Goal: Task Accomplishment & Management: Manage account settings

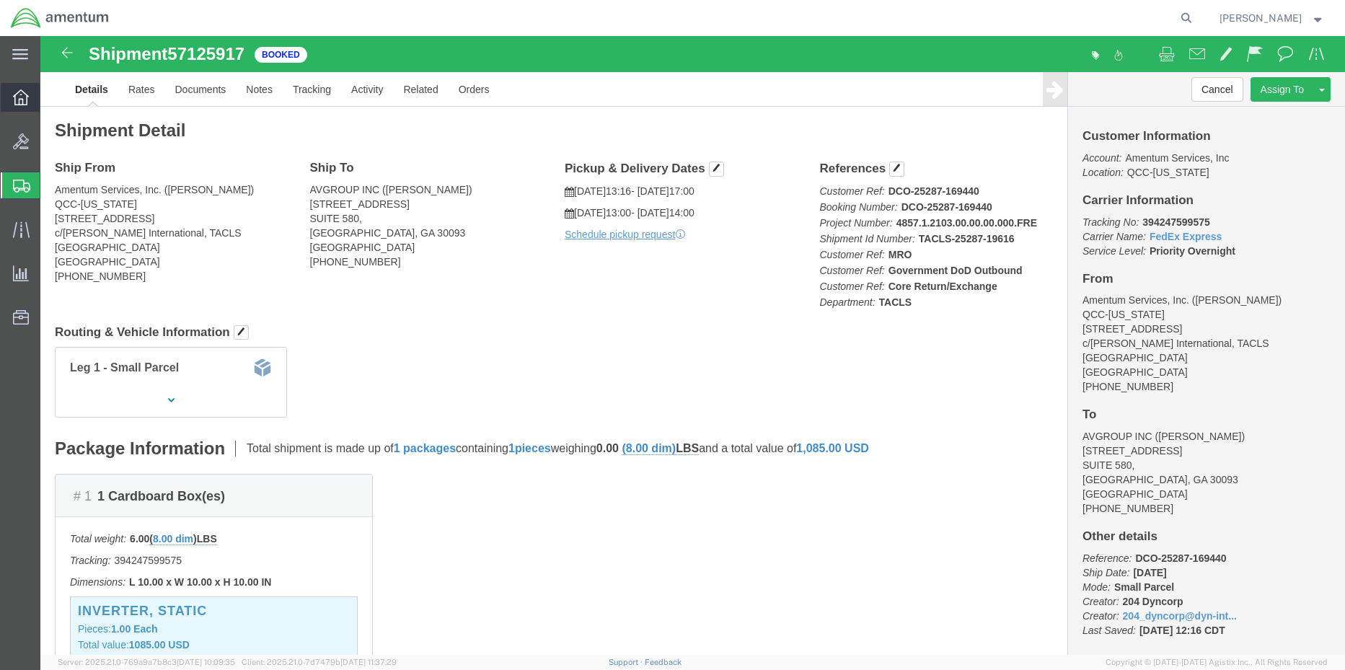
click at [14, 101] on icon at bounding box center [21, 97] width 16 height 16
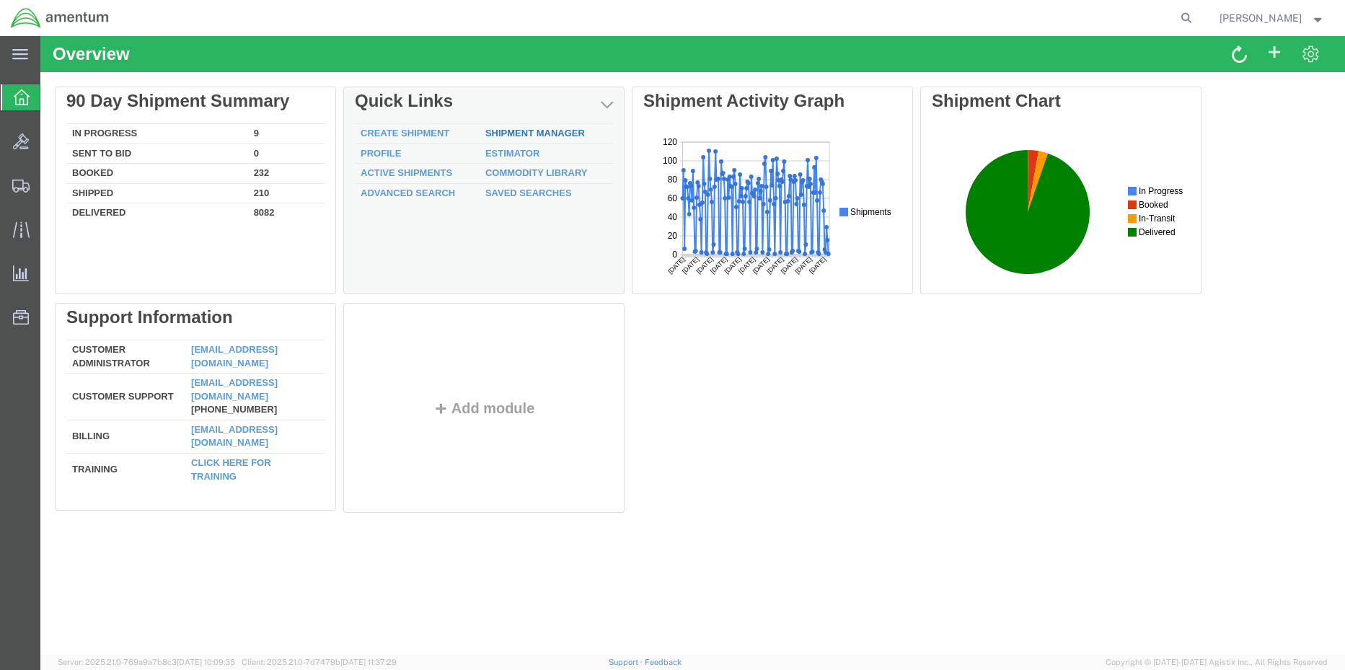
click at [517, 133] on link "Shipment Manager" at bounding box center [535, 133] width 100 height 11
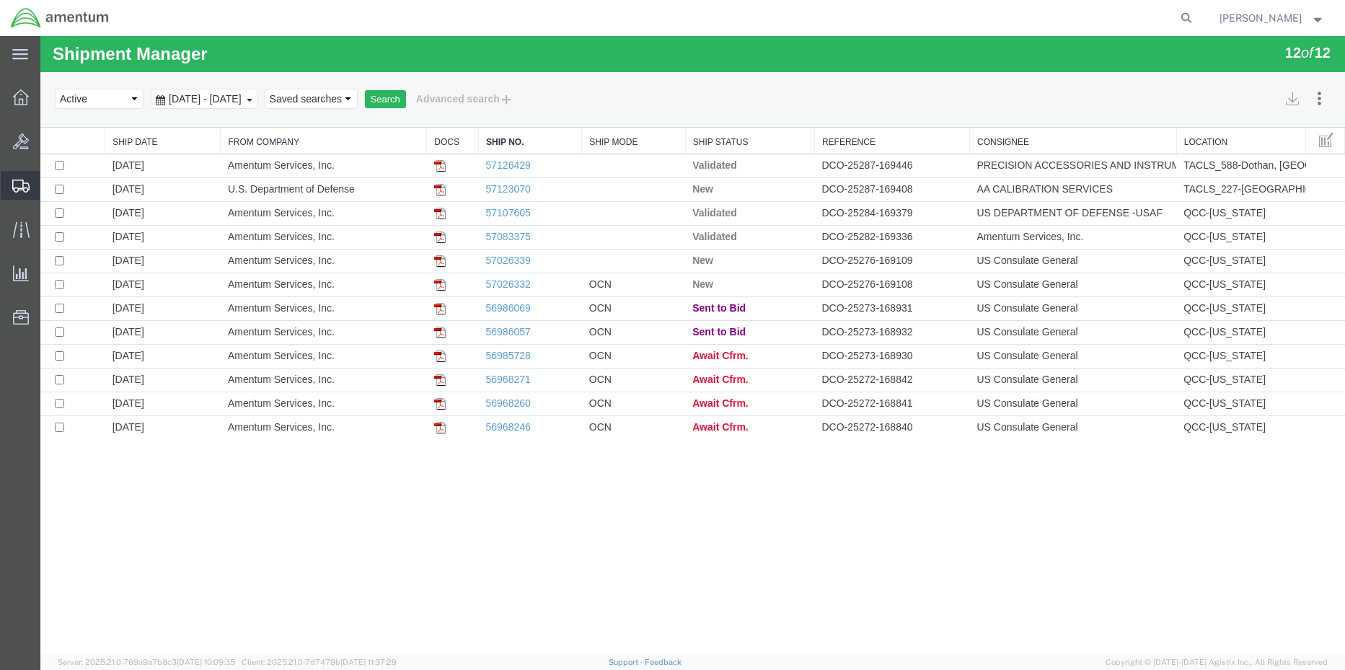
click at [0, 0] on span "Shipment Manager" at bounding box center [0, 0] width 0 height 0
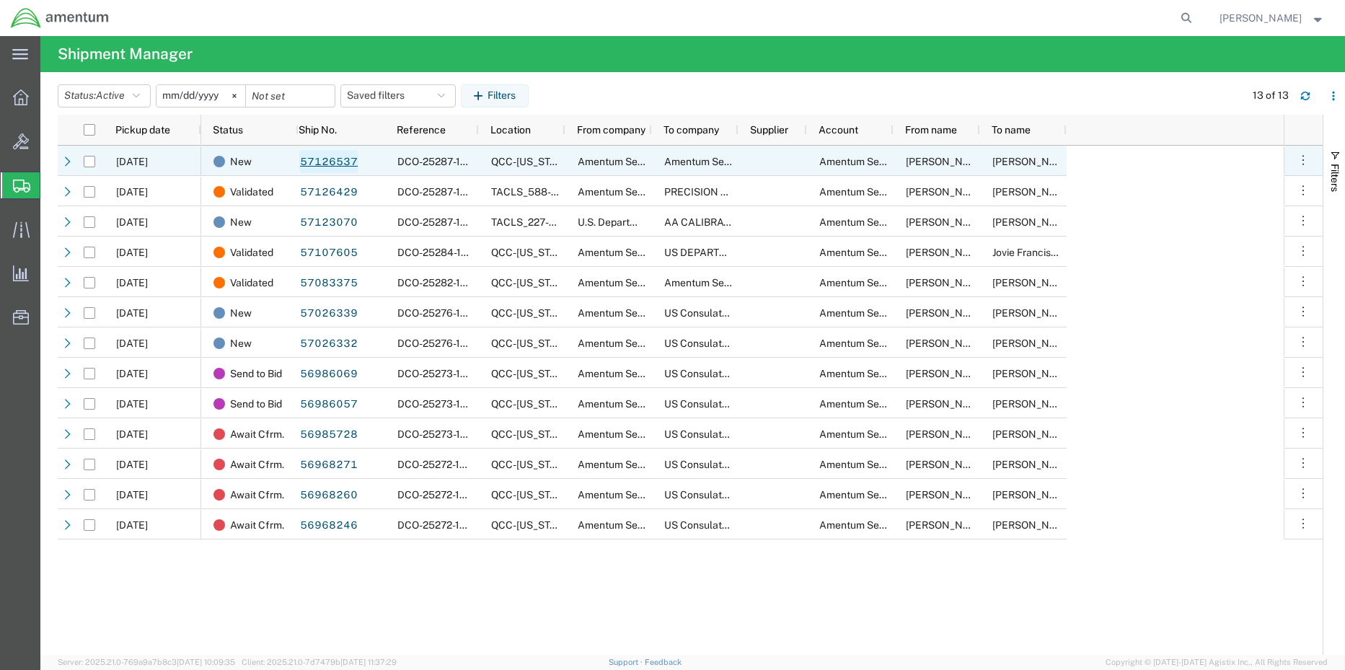
click at [314, 157] on link "57126537" at bounding box center [328, 161] width 59 height 23
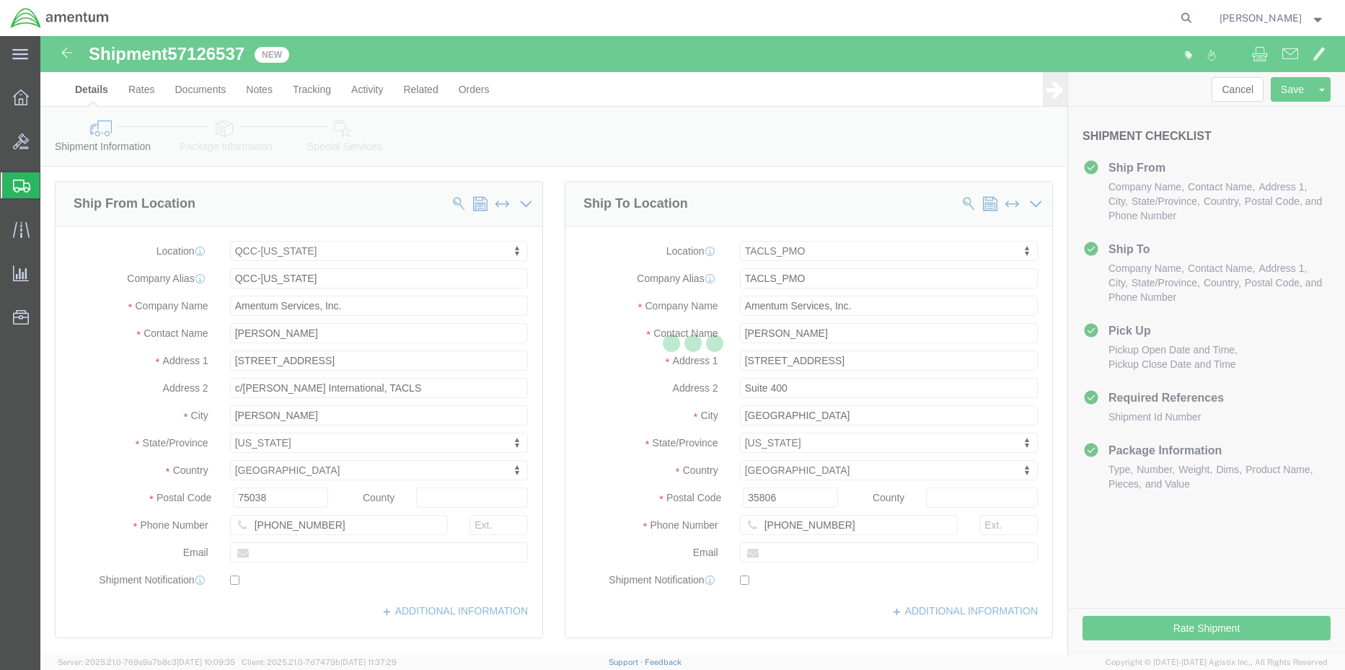
select select "42668"
select select "42663"
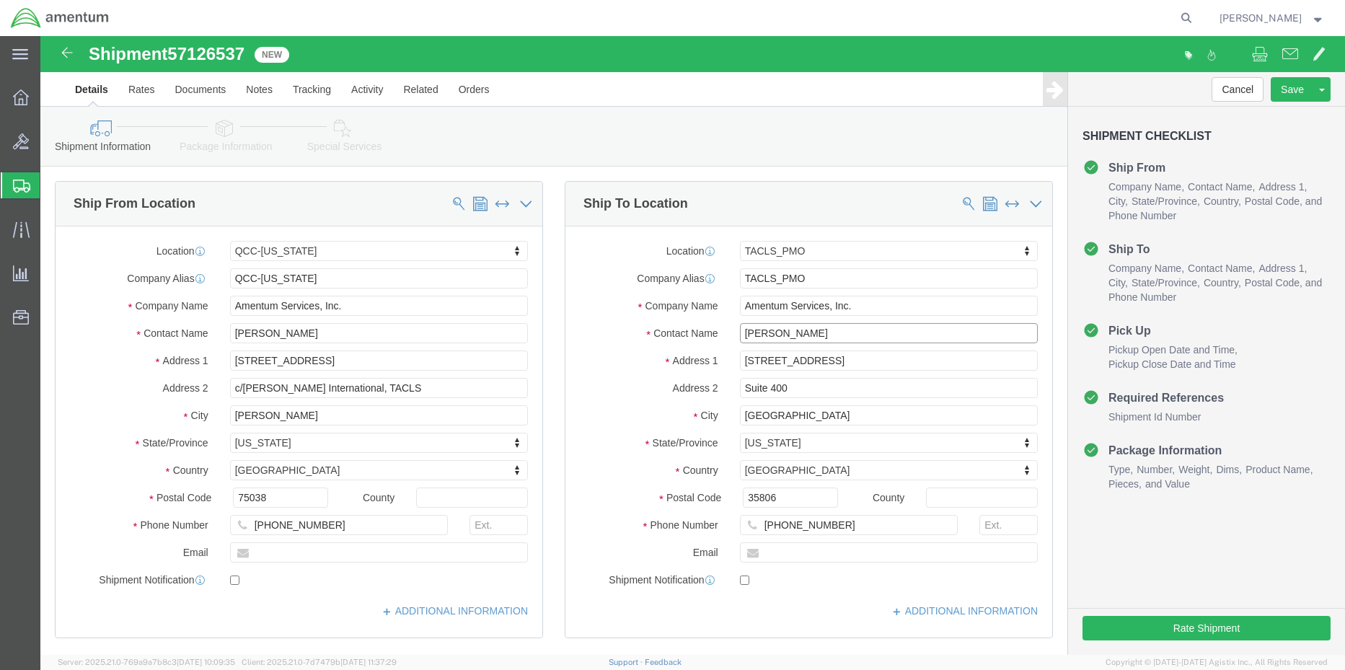
drag, startPoint x: 787, startPoint y: 294, endPoint x: 558, endPoint y: 288, distance: 229.4
click div "Location TACLS_PMO My Profile Location [PHONE_NUMBER] [PHONE_NUMBER] [PHONE_NUM…"
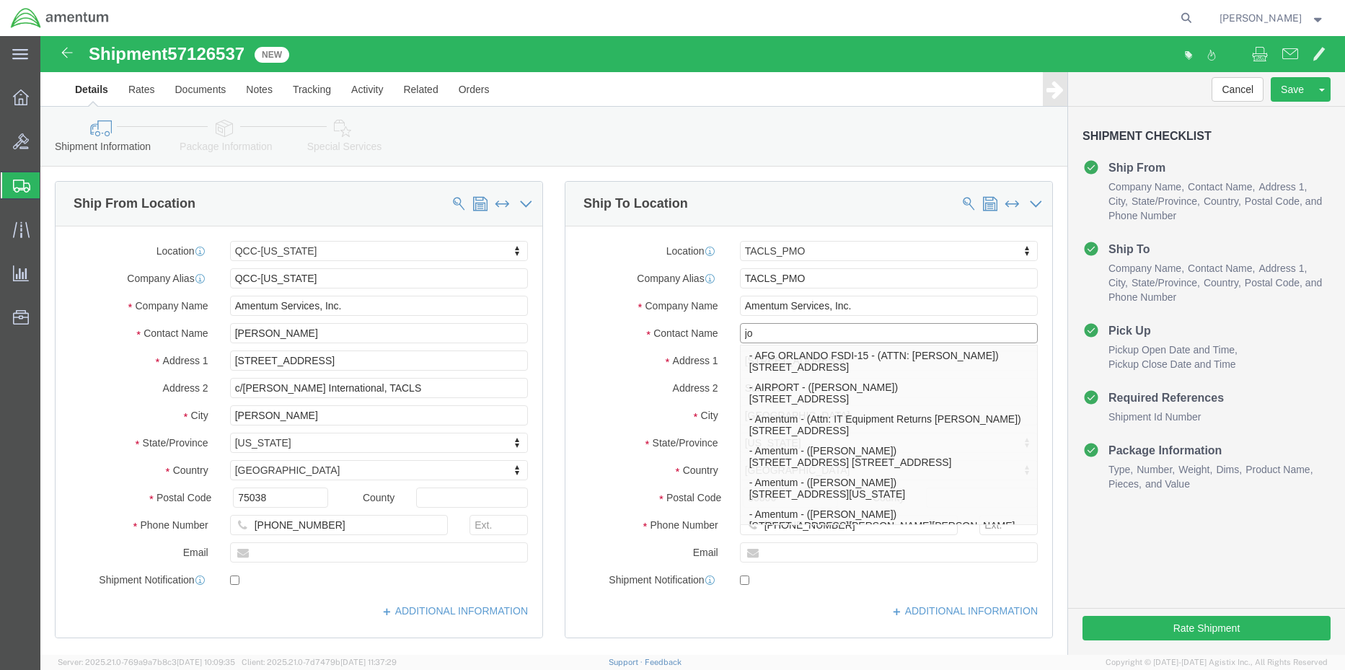
type input "j"
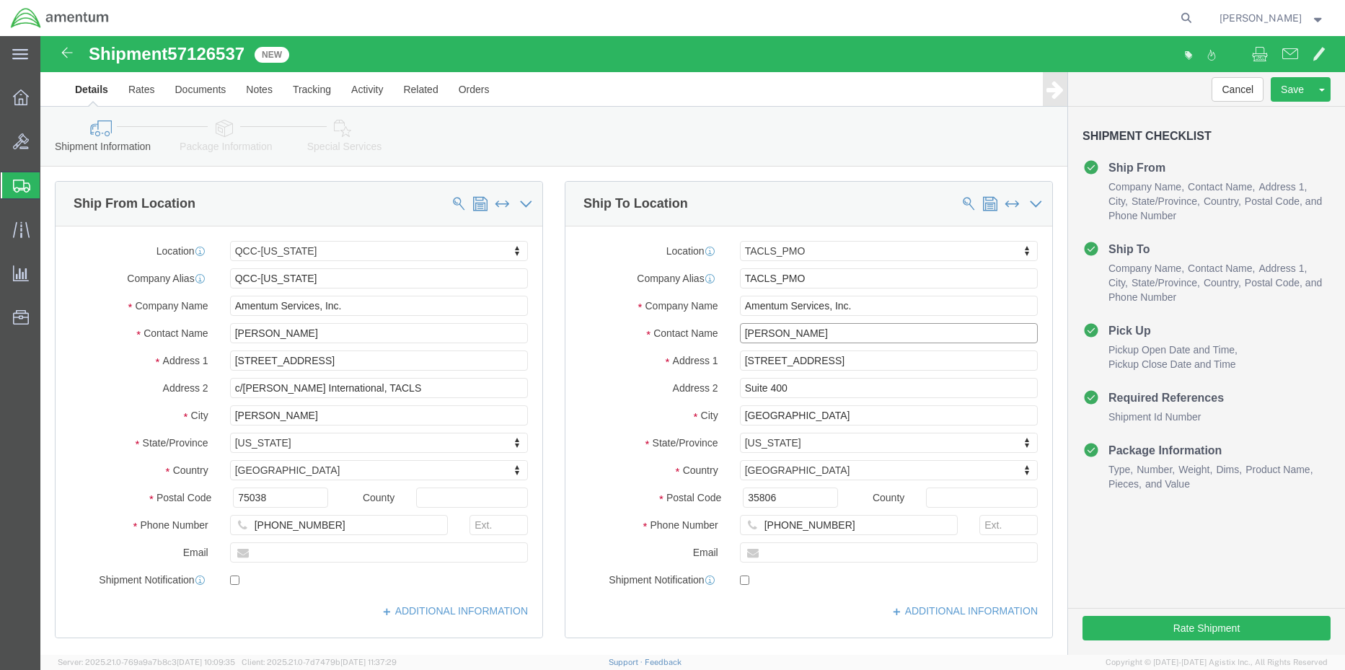
type input "[PERSON_NAME]"
type input "[STREET_ADDRESS]"
select select
type input "ARAB"
select select
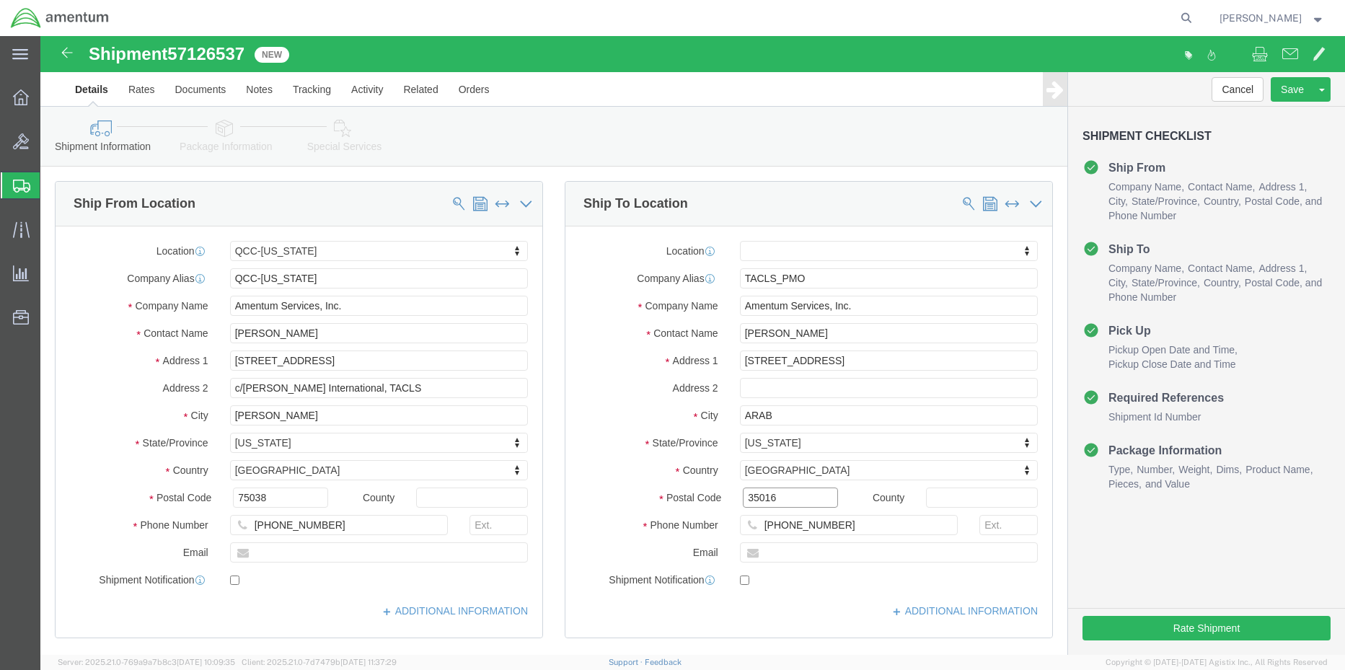
type input "35016"
select select
type input "[PHONE_NUMBER]"
click button "Rate Shipment"
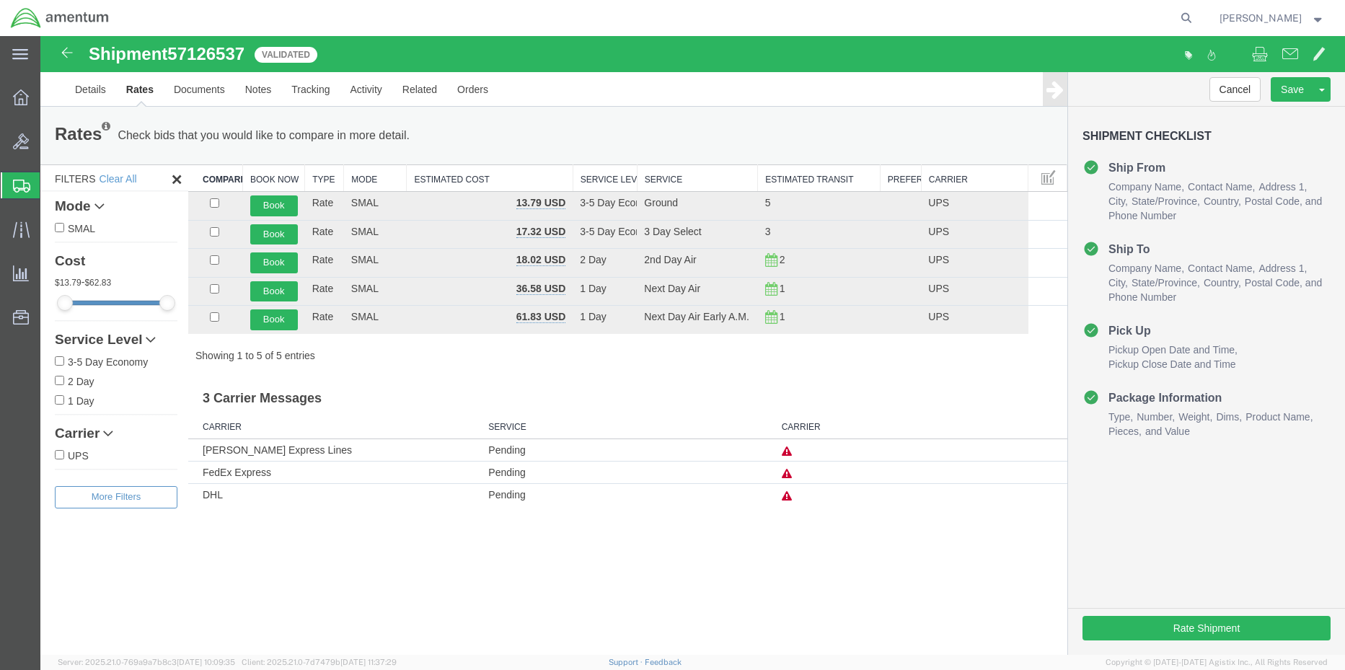
click at [271, 475] on td "FedEx Express" at bounding box center [334, 473] width 293 height 22
click at [788, 475] on icon at bounding box center [787, 474] width 10 height 10
click at [79, 94] on link "Details" at bounding box center [90, 89] width 51 height 35
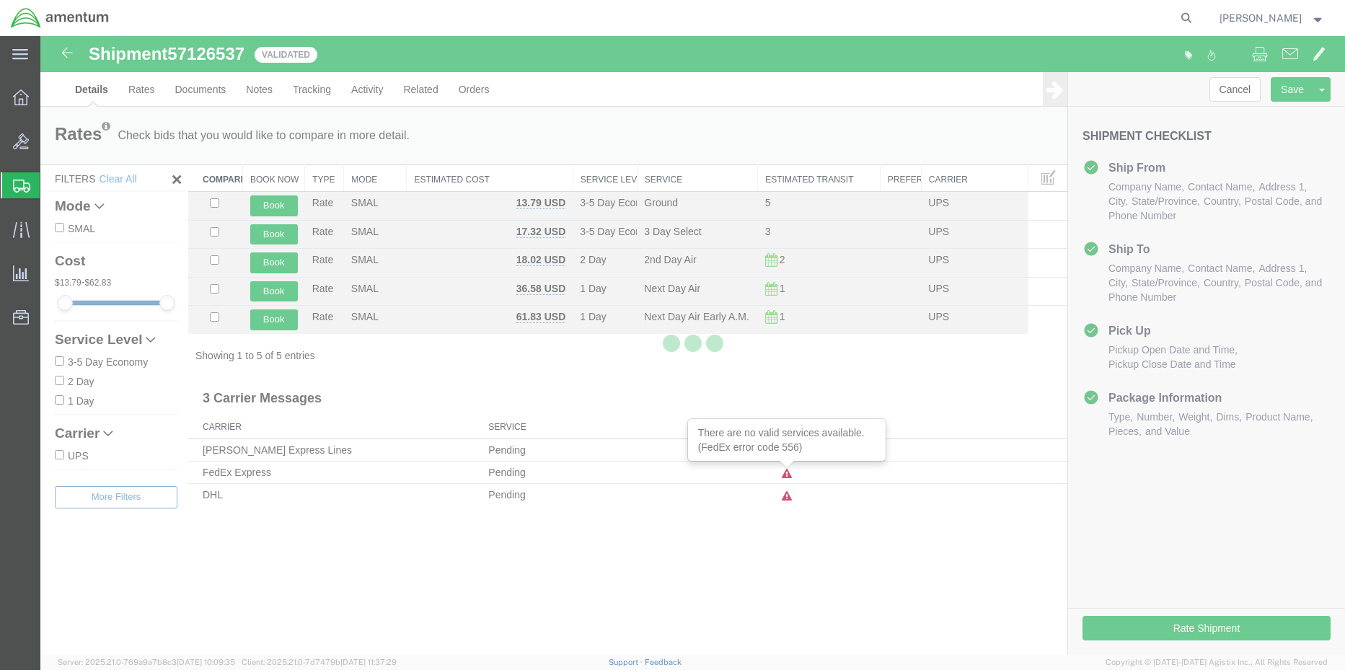
select select "42668"
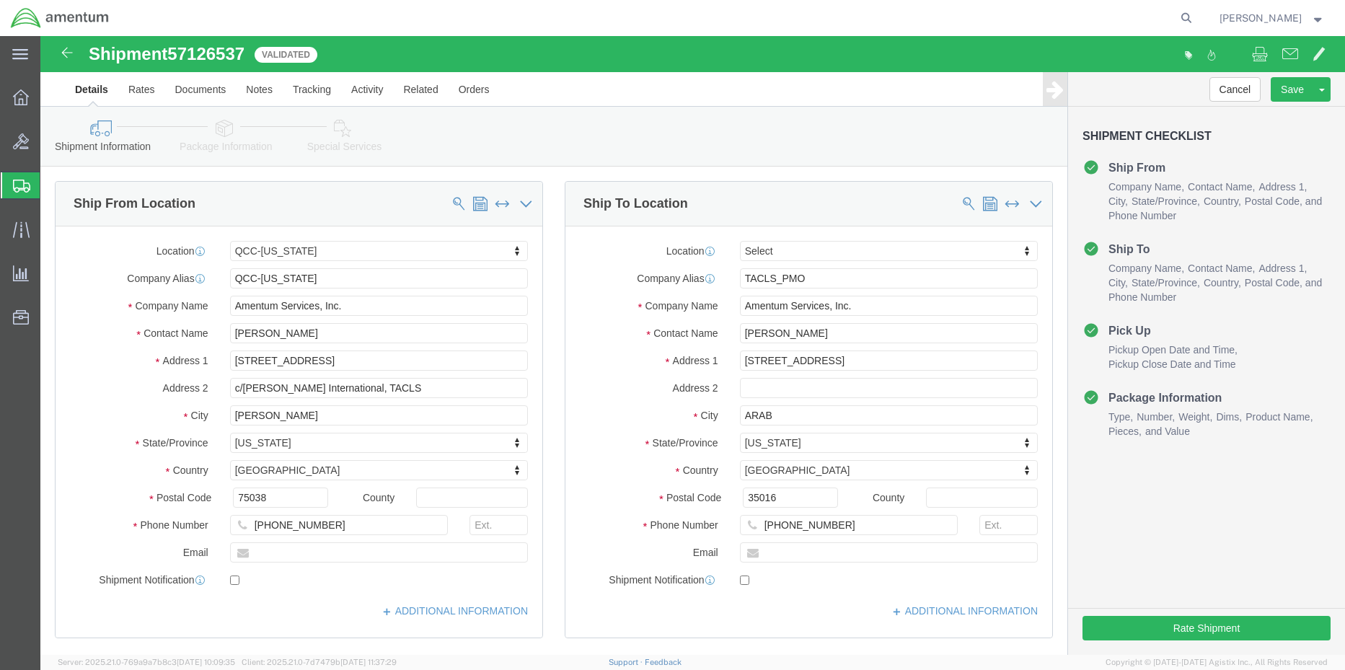
click icon
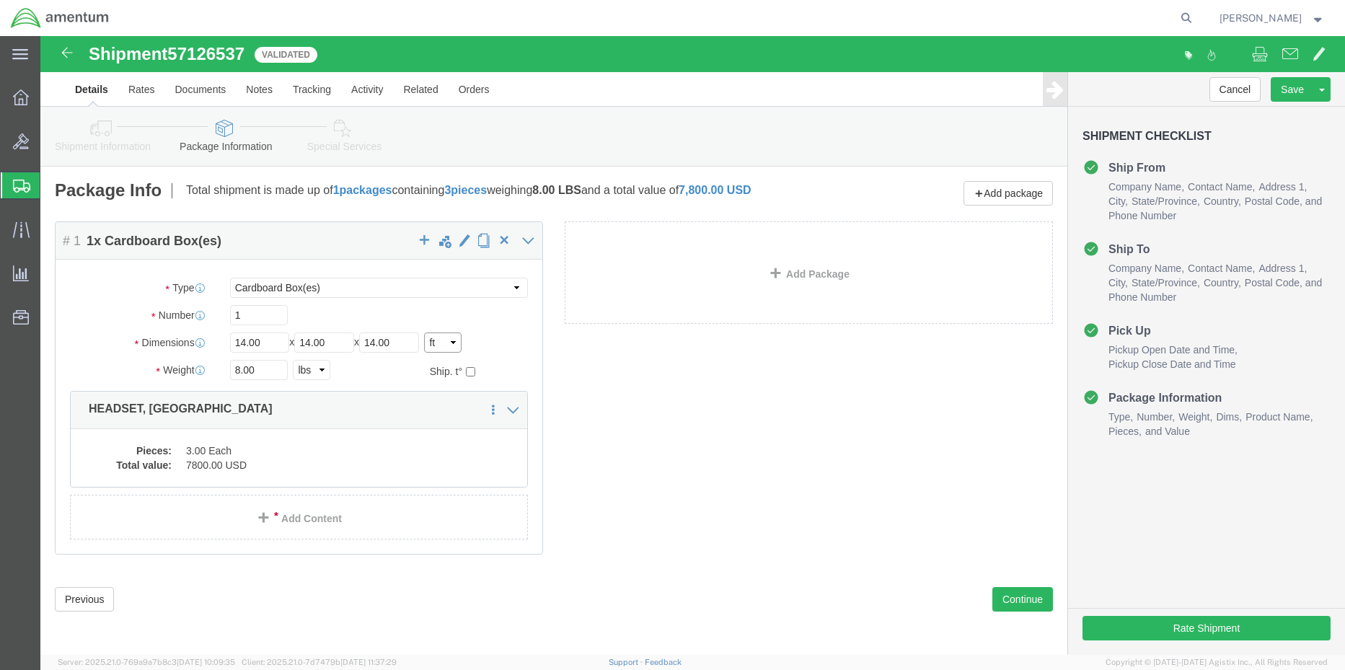
click select "Select cm ft in"
select select "IN"
click select "Select cm ft in"
type input "168.00"
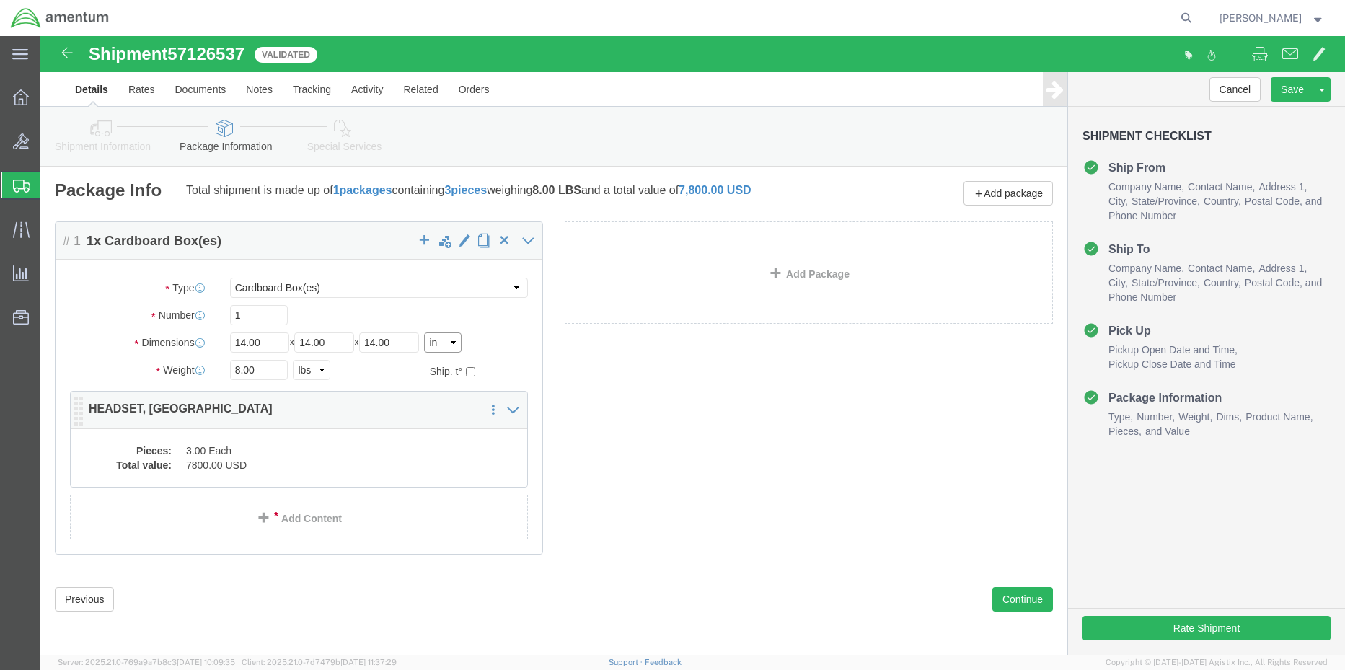
type input "168.00"
drag, startPoint x: 224, startPoint y: 308, endPoint x: 126, endPoint y: 286, distance: 99.8
click div "Dimensions Length 168.00 x Width 168.00 x Height 168.00 Select cm ft in"
type input "14"
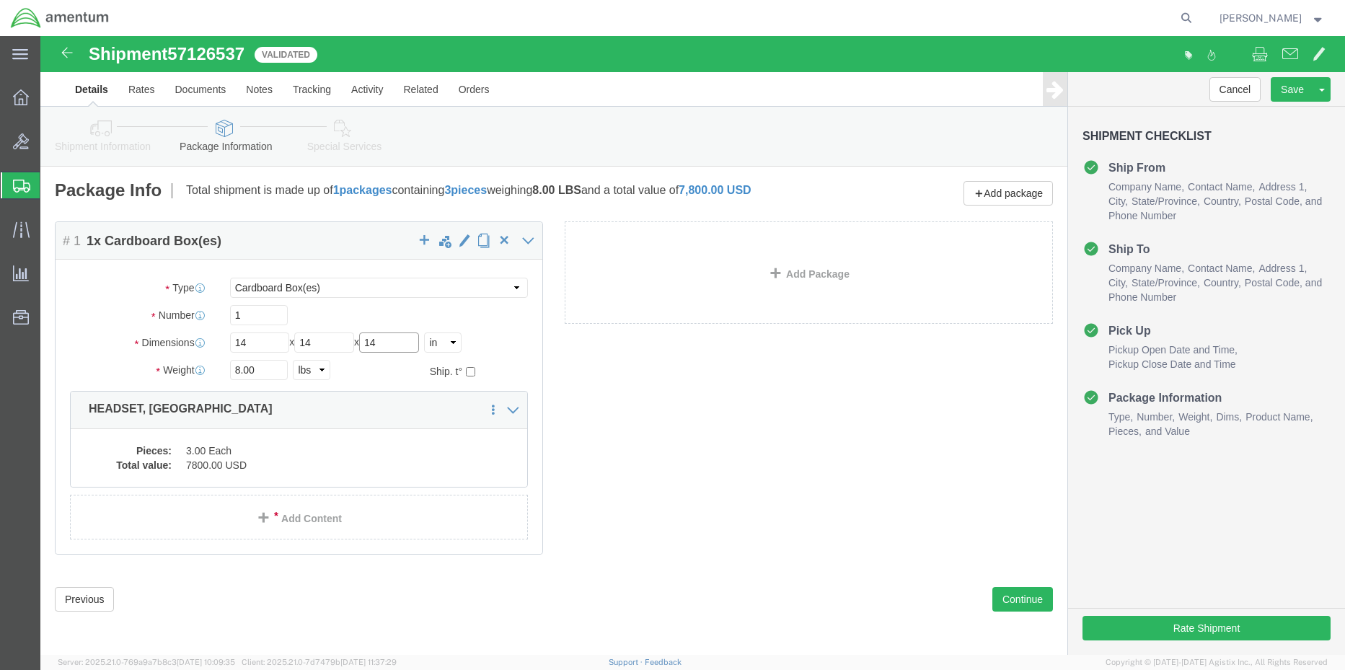
type input "14"
click button "Save"
click button "Rate Shipment"
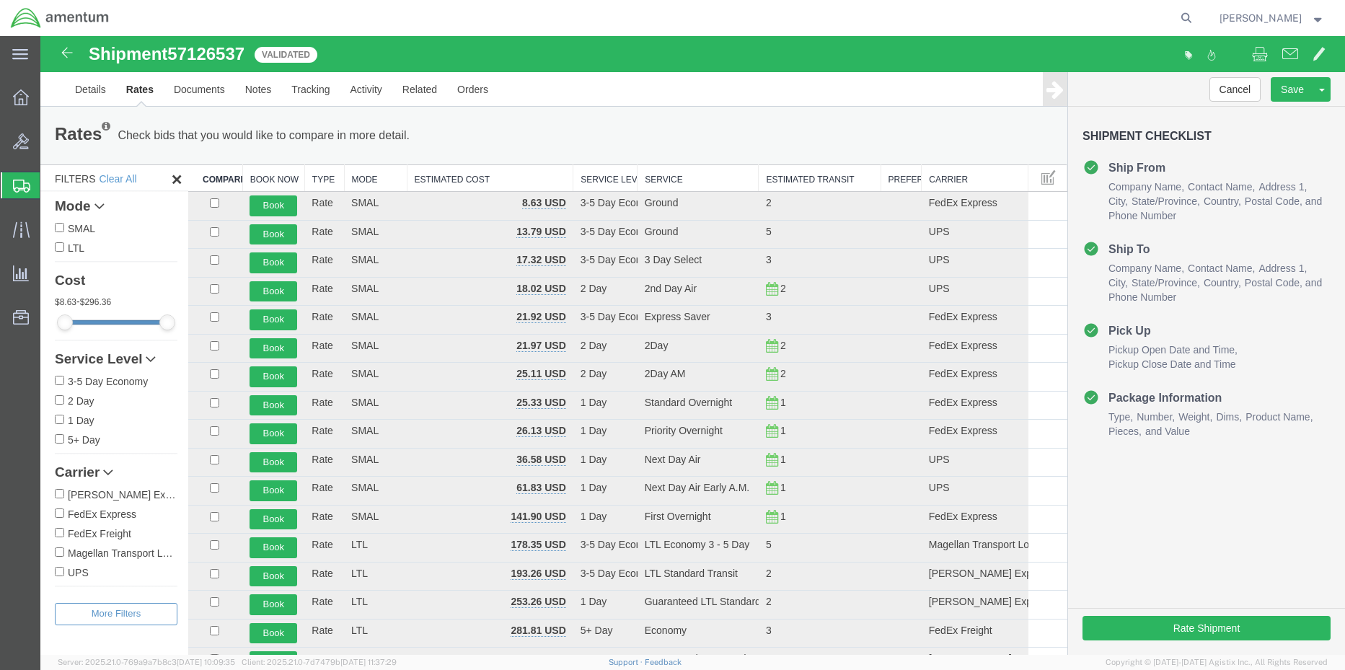
click at [63, 519] on label "FedEx Express" at bounding box center [116, 514] width 123 height 16
click at [63, 518] on input "FedEx Express" at bounding box center [59, 513] width 9 height 9
checkbox input "true"
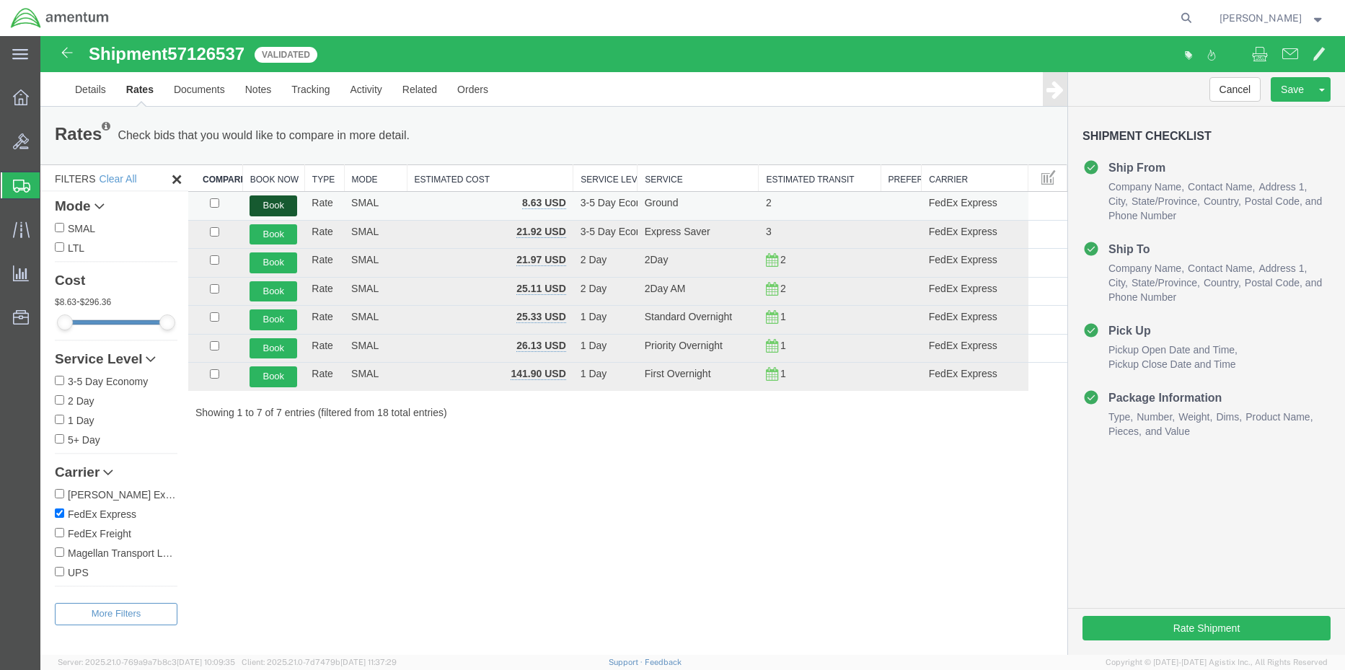
click at [278, 203] on button "Book" at bounding box center [274, 205] width 48 height 21
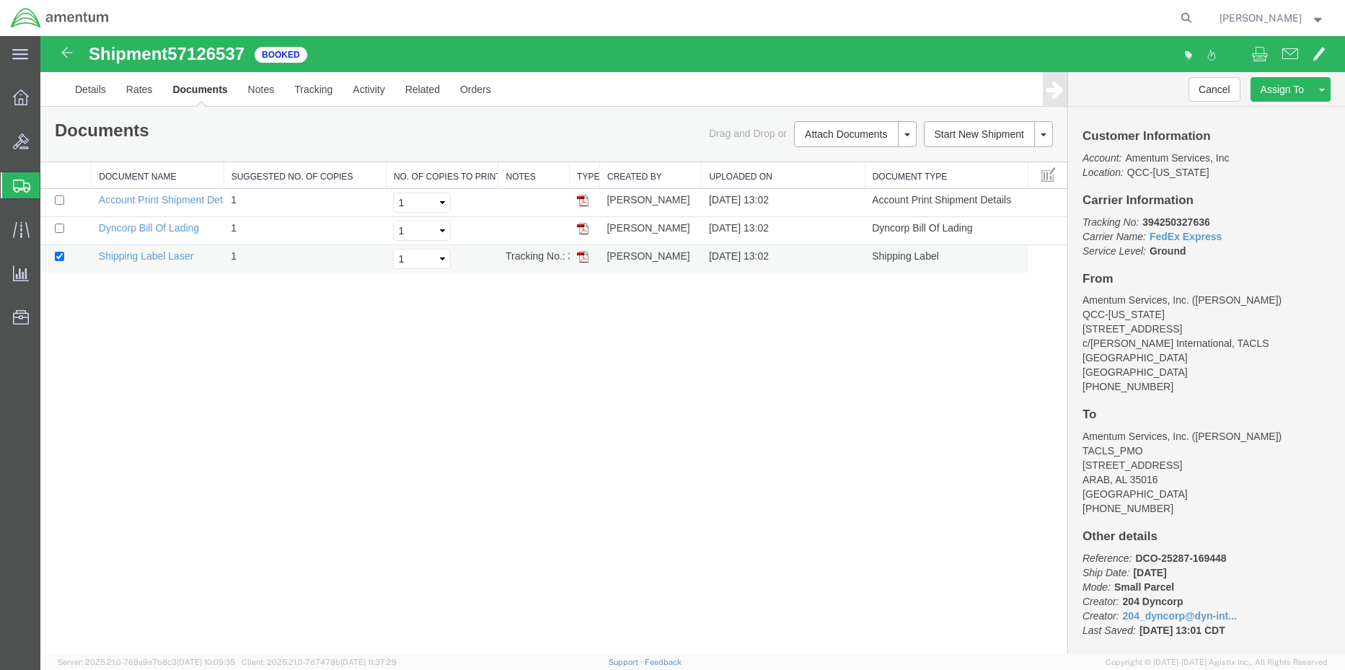
click at [580, 260] on img at bounding box center [583, 257] width 12 height 12
drag, startPoint x: 17, startPoint y: 185, endPoint x: 79, endPoint y: 208, distance: 65.3
click at [17, 185] on icon at bounding box center [21, 186] width 17 height 13
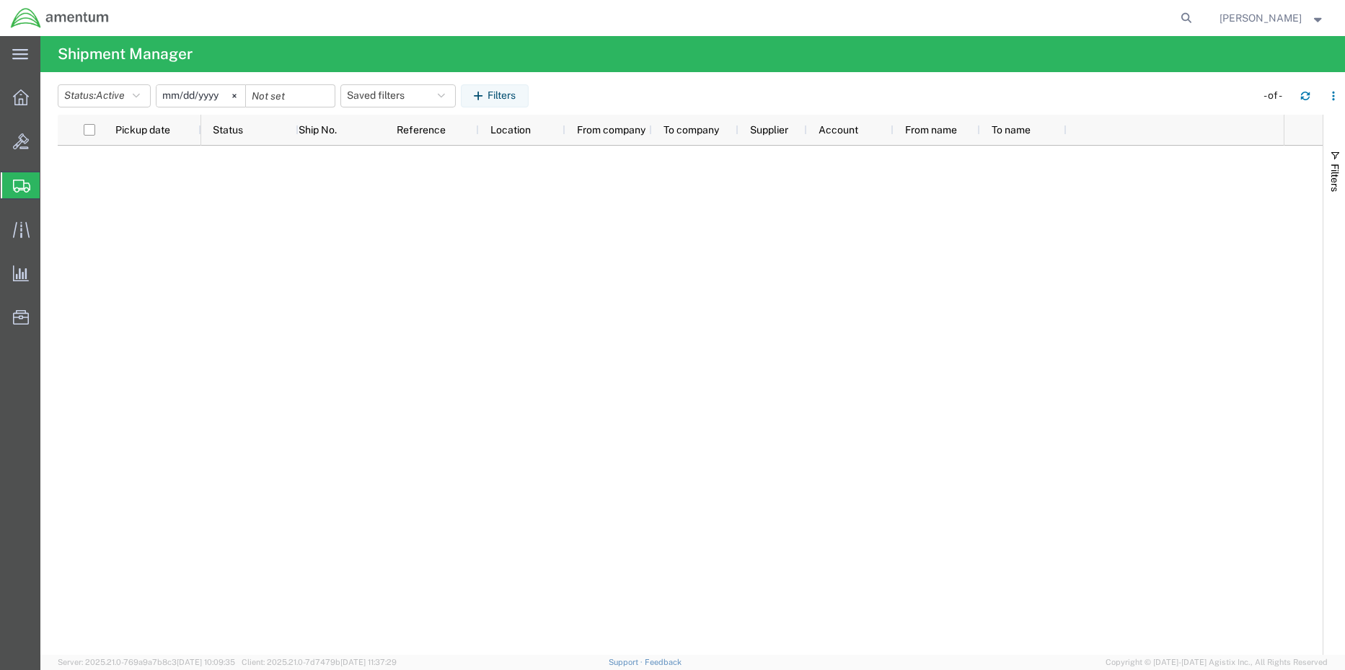
click at [0, 0] on span "Shipment Manager" at bounding box center [0, 0] width 0 height 0
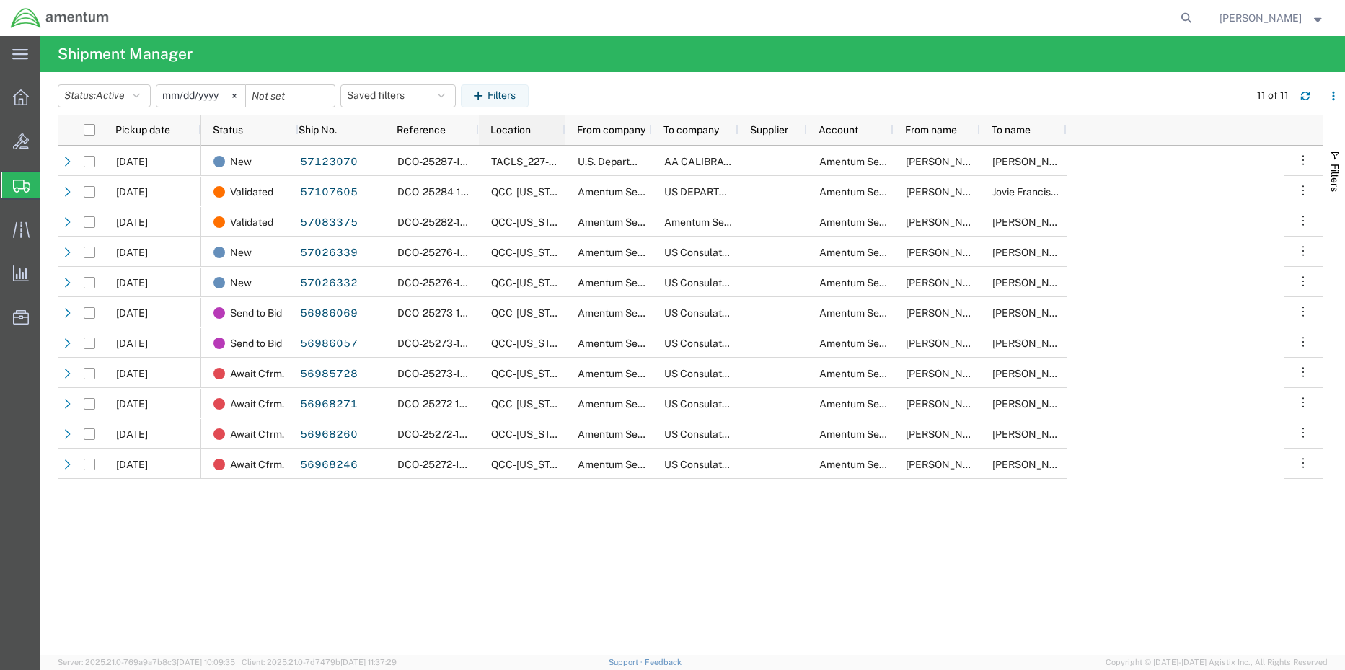
click at [489, 122] on div "Location" at bounding box center [522, 130] width 87 height 30
drag, startPoint x: 475, startPoint y: 130, endPoint x: 483, endPoint y: 131, distance: 8.1
click at [483, 131] on div "Status Ship No. Reference Location From company To company Supplier Account Fro…" at bounding box center [634, 130] width 866 height 30
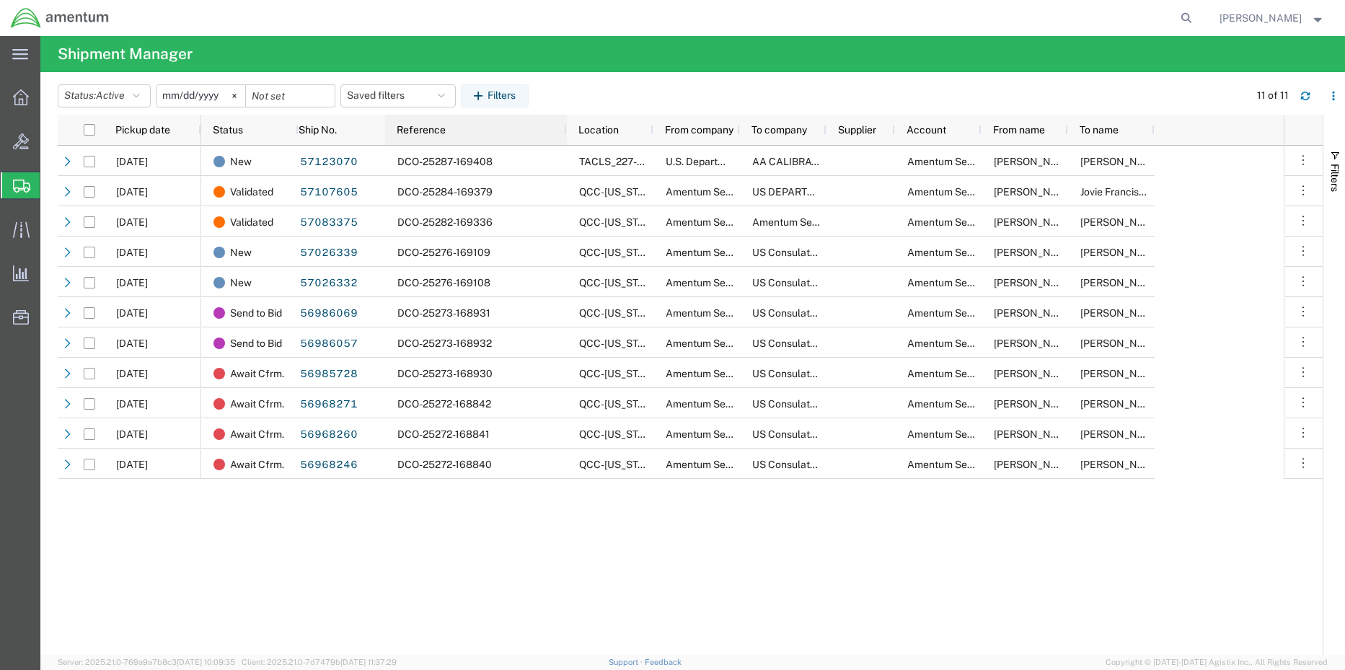
drag, startPoint x: 477, startPoint y: 128, endPoint x: 566, endPoint y: 131, distance: 88.8
click at [566, 131] on div at bounding box center [566, 130] width 6 height 30
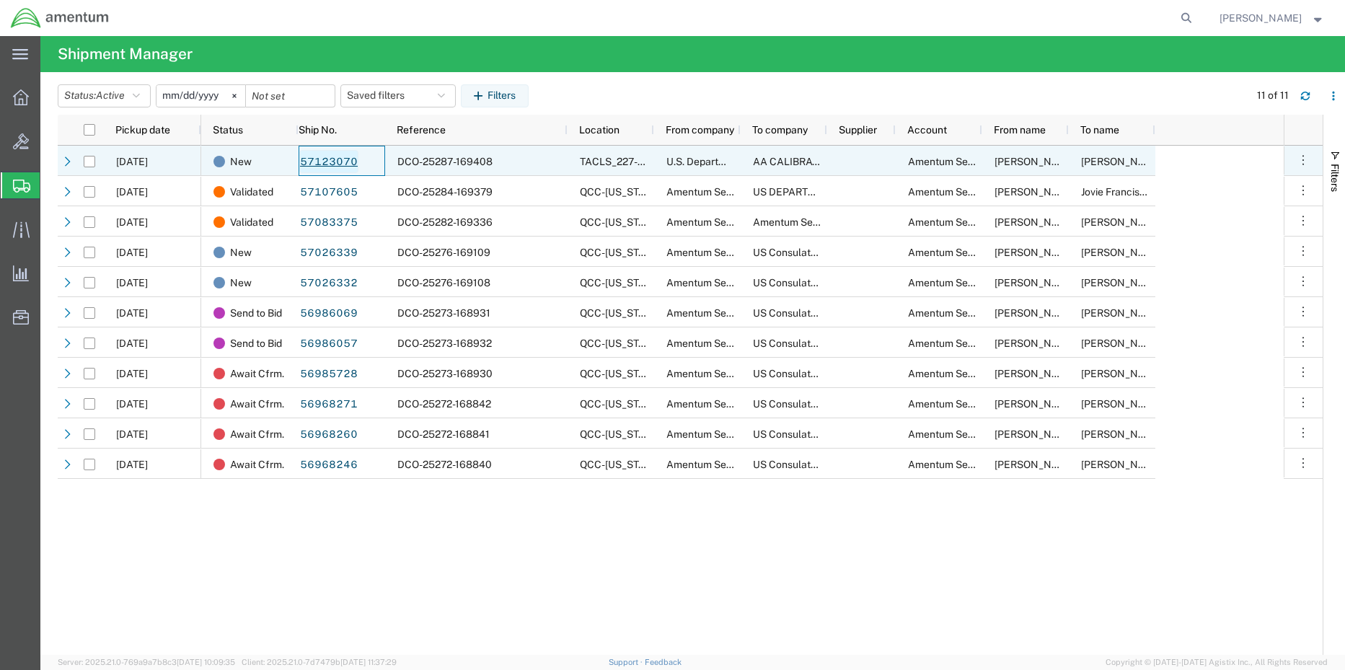
click at [314, 164] on link "57123070" at bounding box center [328, 161] width 59 height 23
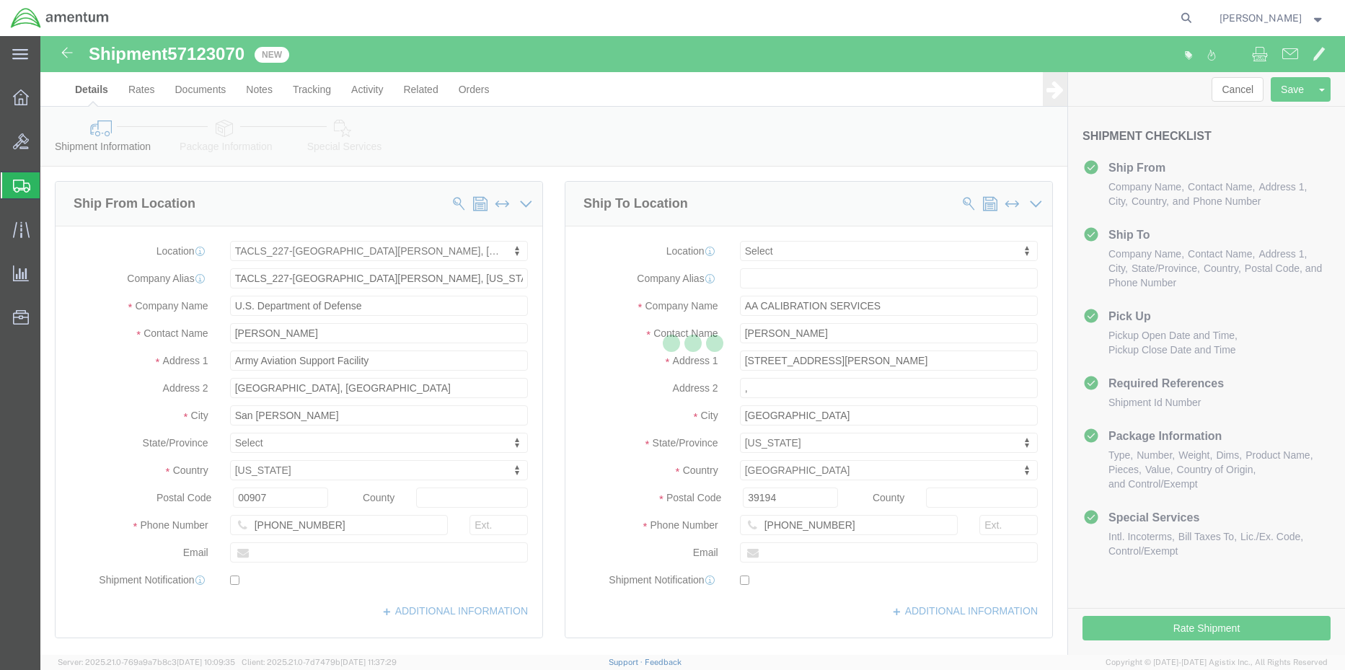
select select "42681"
select select
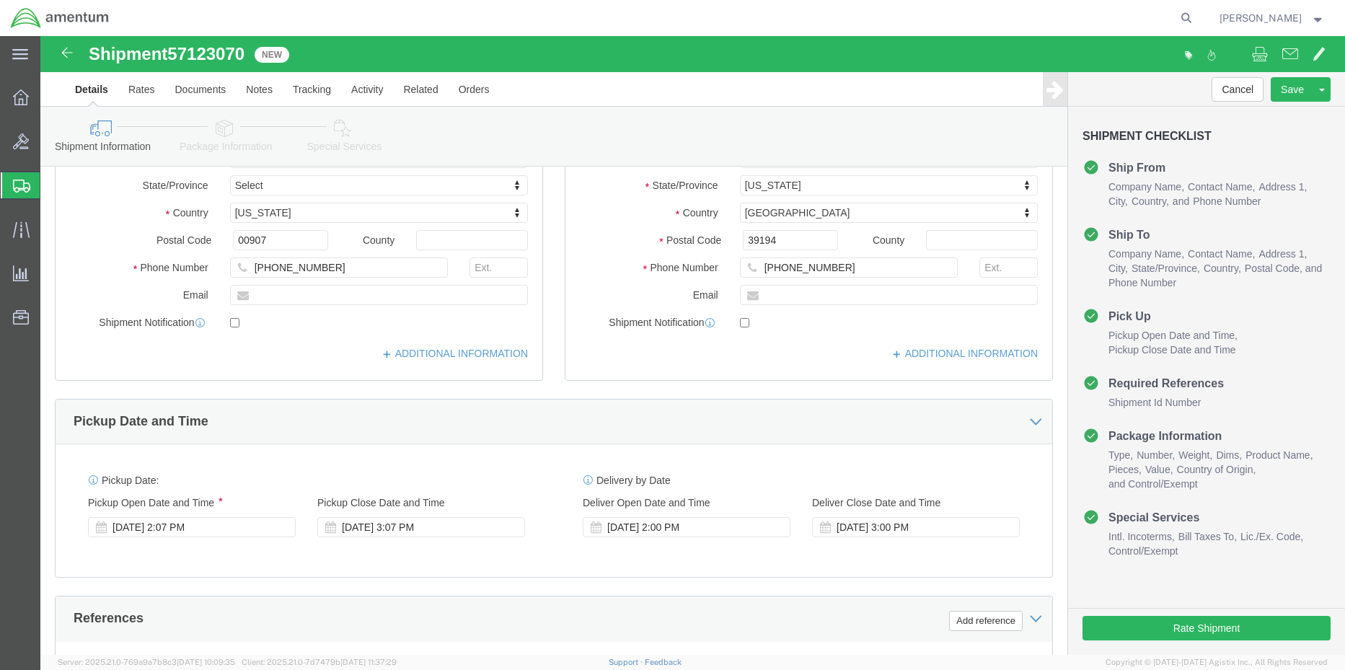
scroll to position [242, 0]
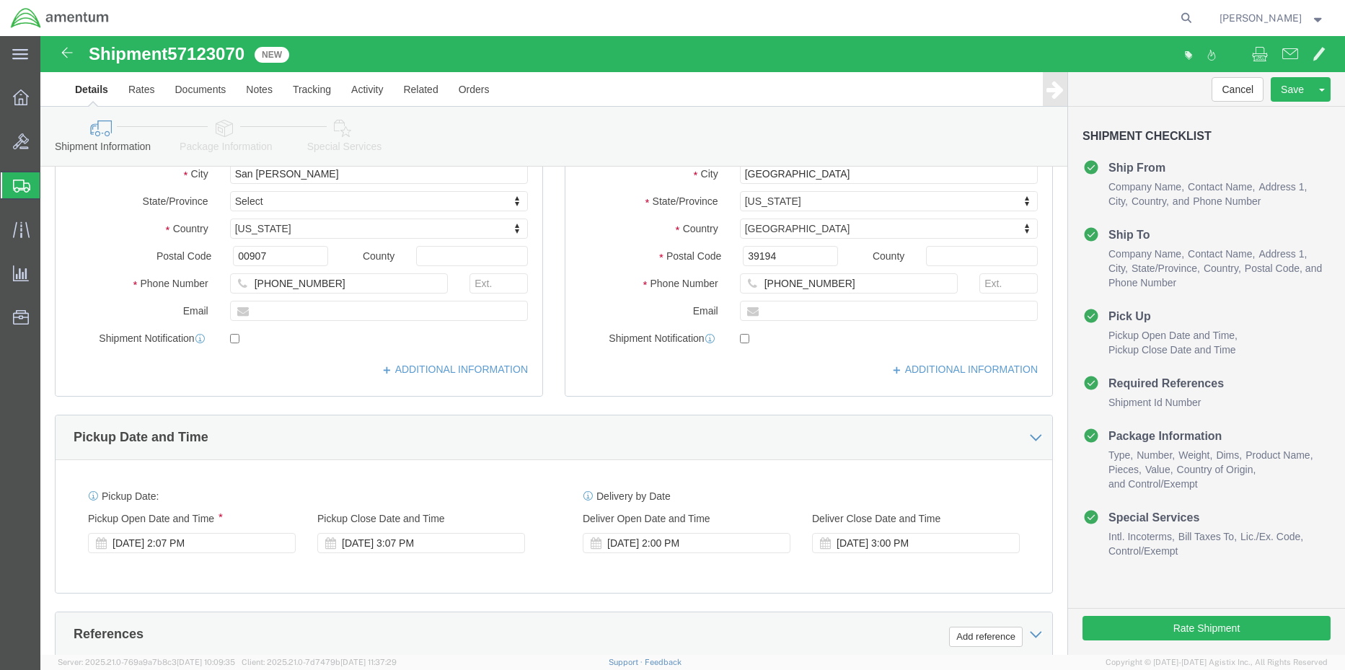
click link "Special Services"
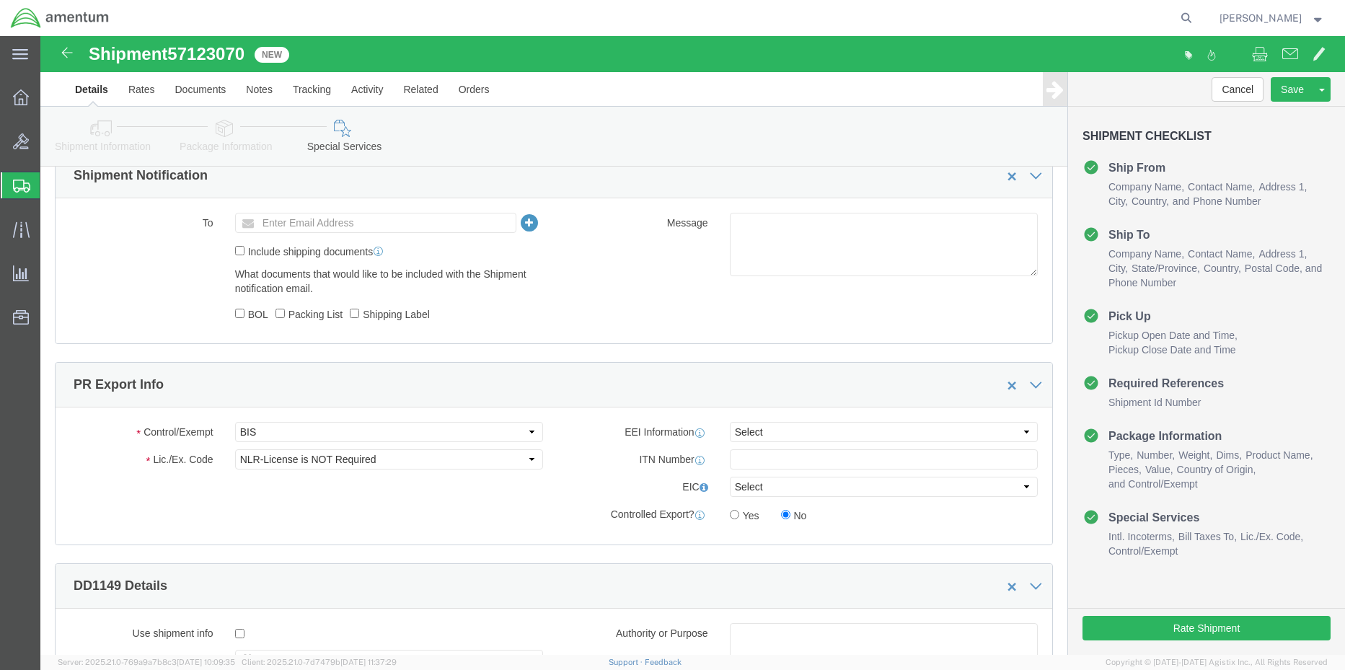
scroll to position [891, 0]
click select "Select ATF BIS DEA EPA FDA FTR ITAR OFAC Other (OPA)"
select select "FTR"
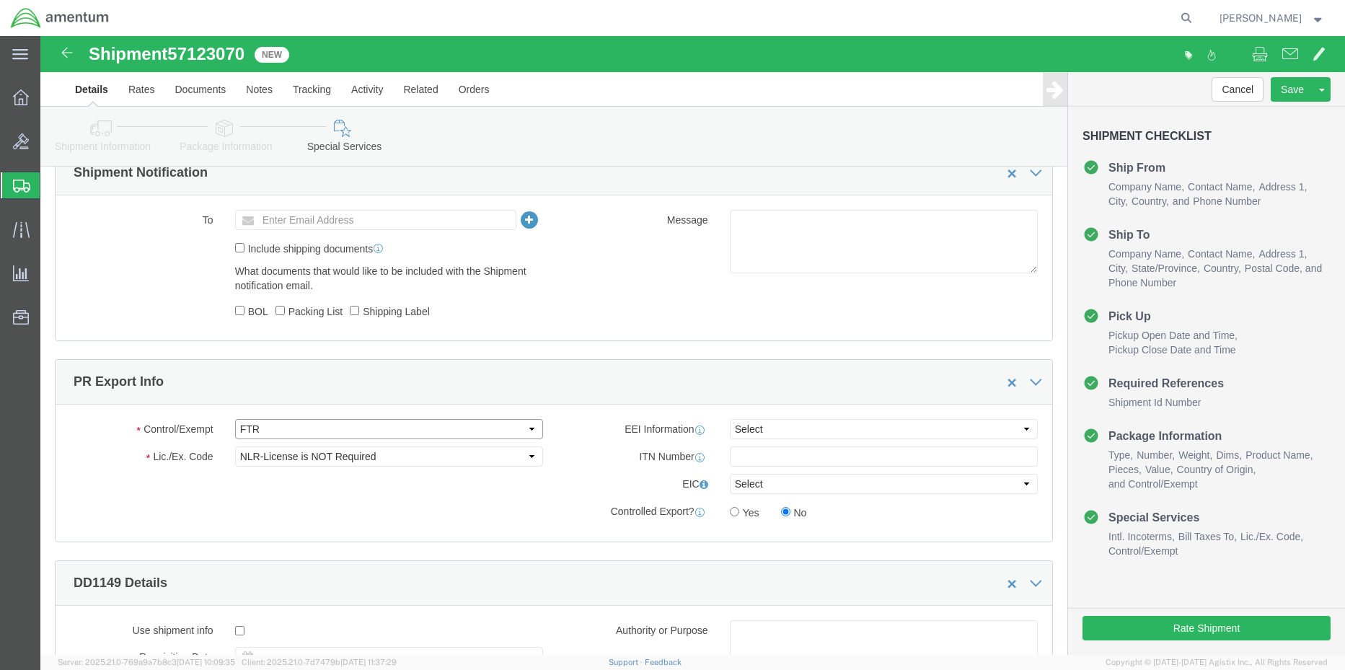
click select "Select ATF BIS DEA EPA FDA FTR ITAR OFAC Other (OPA)"
click select "Select 30.2(d)(2) 30.36 30.37(a) 30.37(f) 30.37(g) 30.37(h) 30.37(i) 30.37(j) 3…"
select select "30.37(a)"
click select "Select 30.2(d)(2) 30.36 30.37(a) 30.37(f) 30.37(g) 30.37(h) 30.37(i) 30.37(j) 3…"
click select "Select AES-Direct EEI Carrier File EEI EEI Exempt"
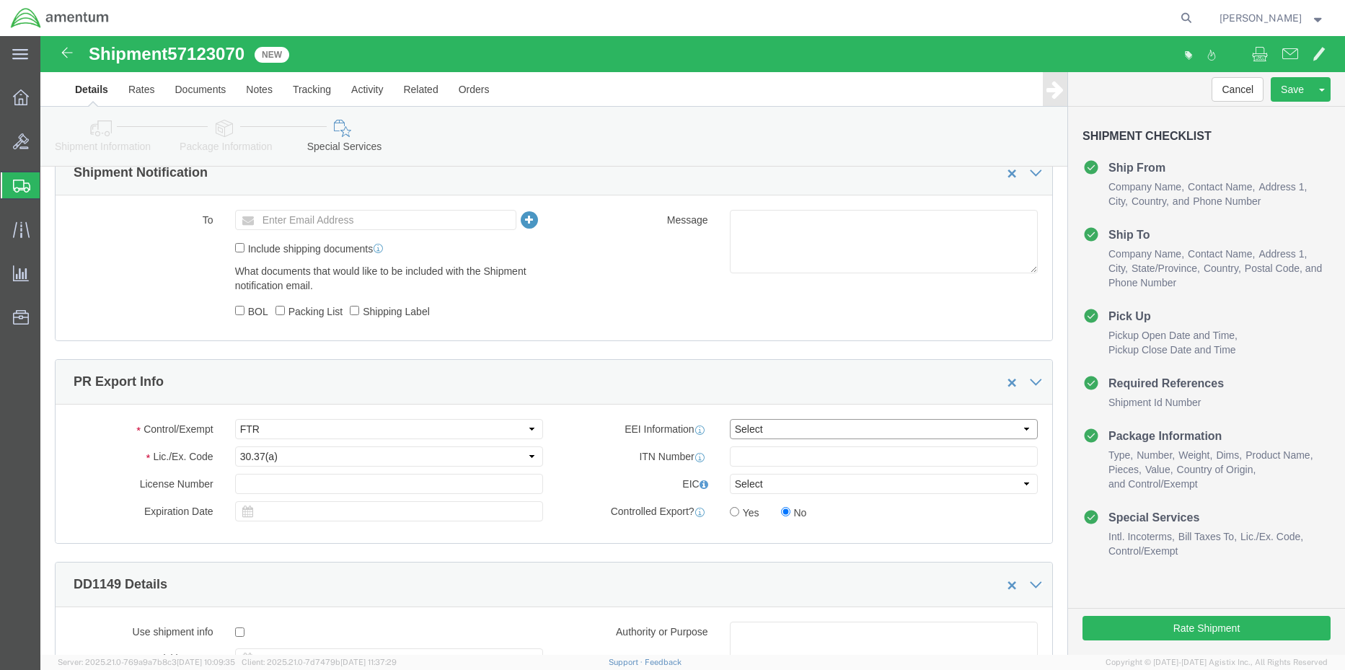
select select "EXEM"
click select "Select AES-Direct EEI Carrier File EEI EEI Exempt"
click button "Rate Shipment"
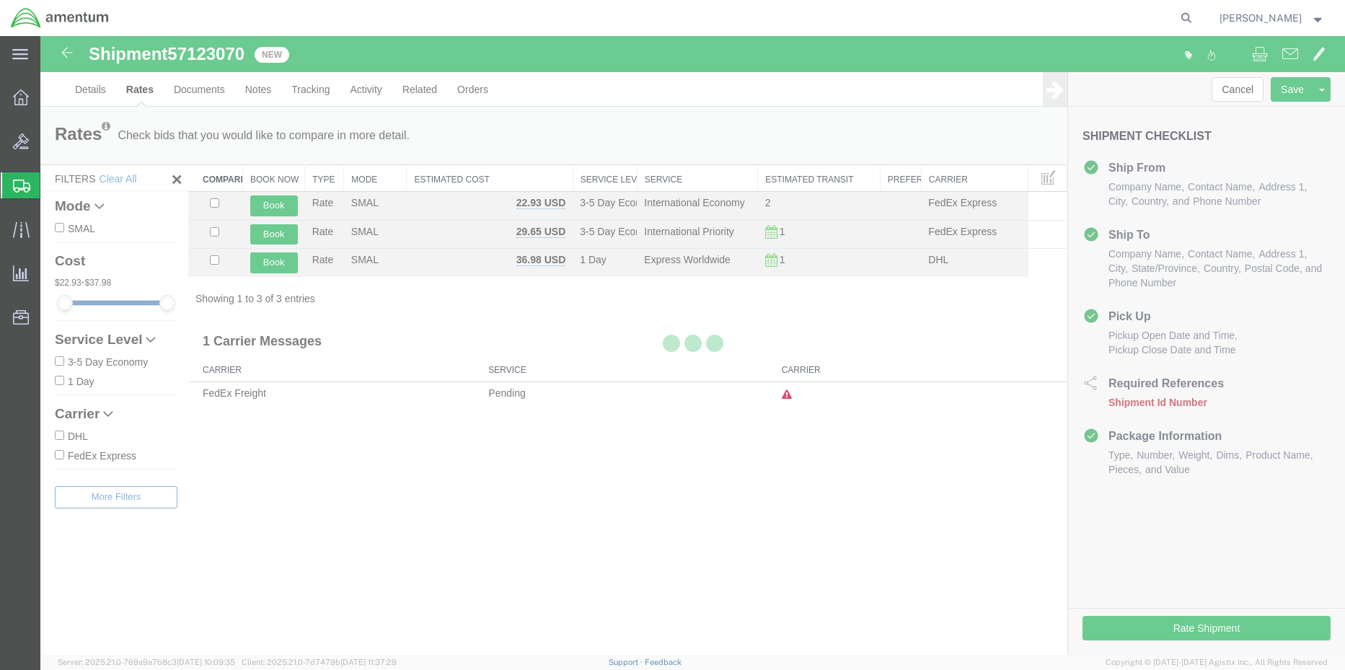
scroll to position [0, 0]
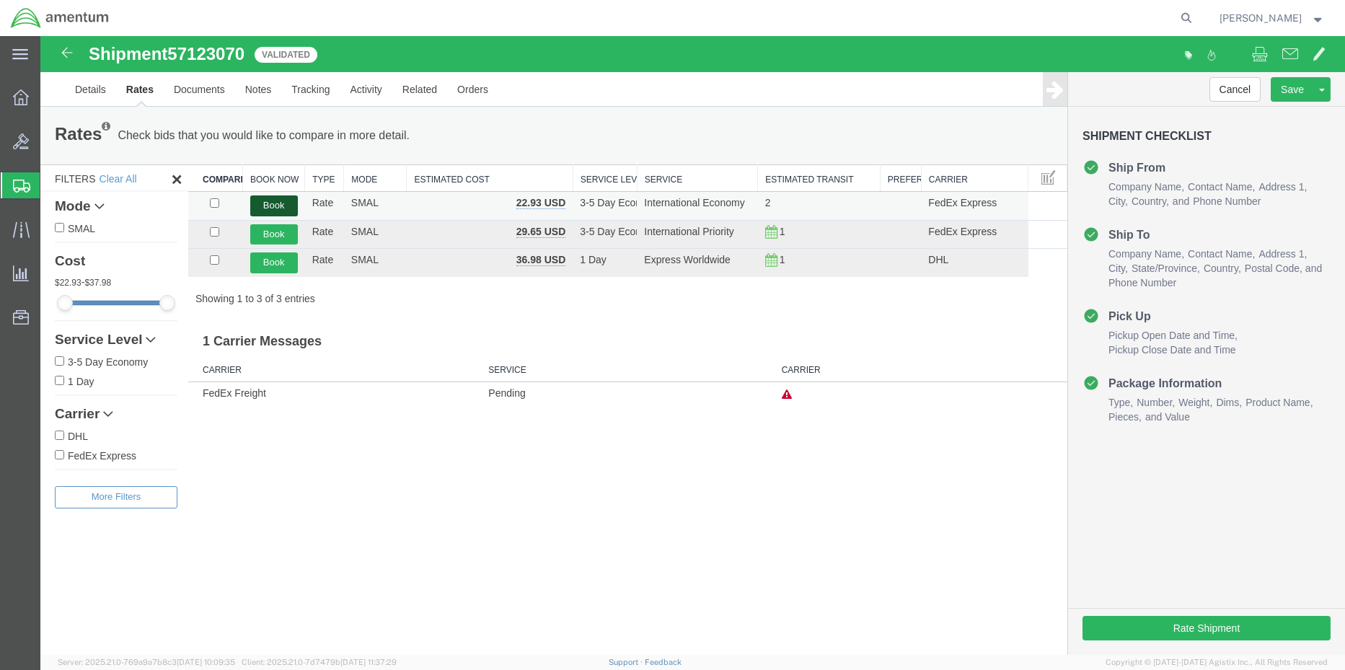
click at [277, 203] on button "Book" at bounding box center [274, 205] width 48 height 21
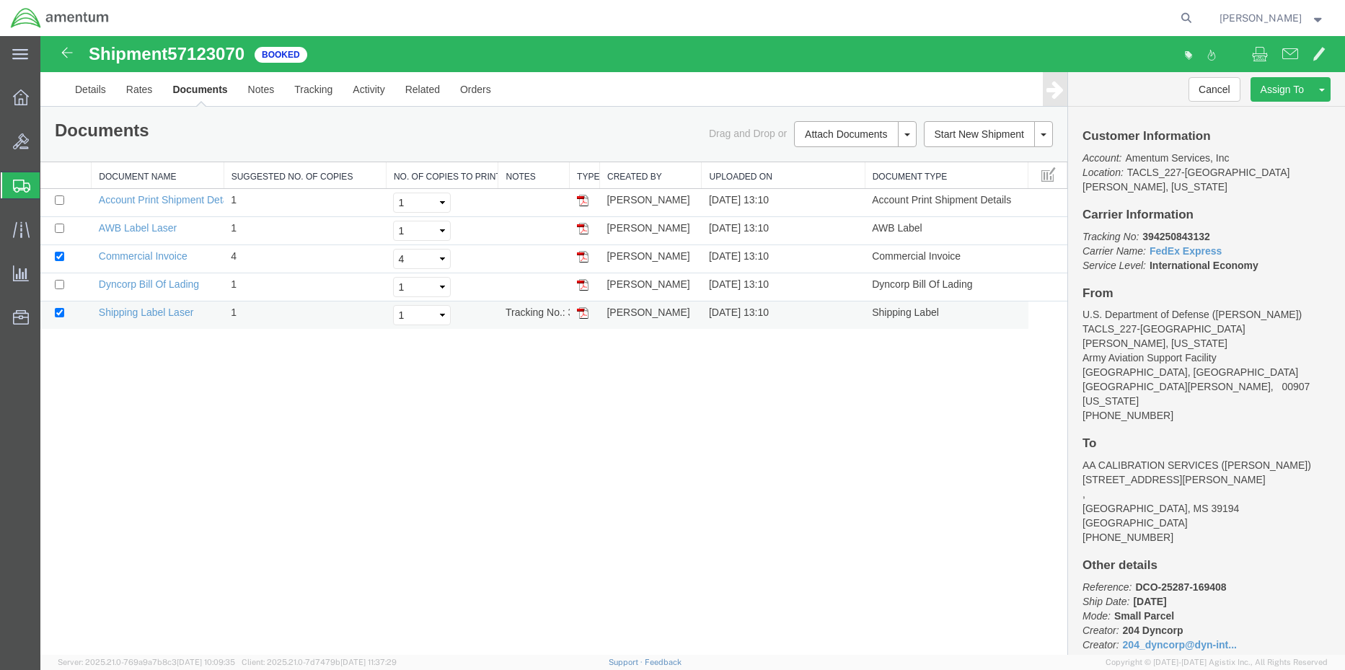
click at [584, 314] on img at bounding box center [583, 313] width 12 height 12
drag, startPoint x: 581, startPoint y: 231, endPoint x: 596, endPoint y: 243, distance: 18.9
click at [581, 231] on img at bounding box center [583, 229] width 12 height 12
click at [12, 100] on div at bounding box center [21, 97] width 40 height 29
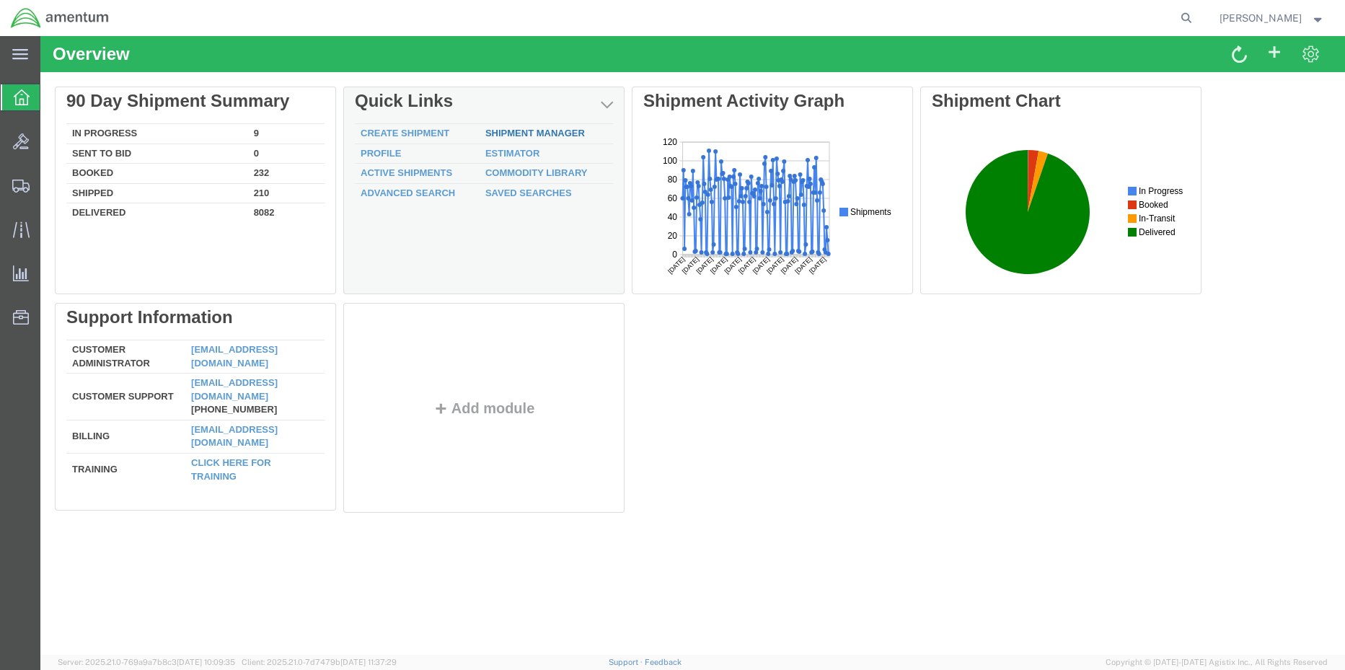
click at [525, 133] on div "Delete 90 Day Shipment Summary In Progress 9 Sent To Bid 0 Booked 232 Shipped 2…" at bounding box center [693, 303] width 1276 height 433
click at [537, 136] on div "Delete 90 Day Shipment Summary In Progress 9 Sent To Bid 0 Booked 232 Shipped 2…" at bounding box center [693, 303] width 1276 height 433
click at [562, 134] on link "Shipment Manager" at bounding box center [535, 133] width 100 height 11
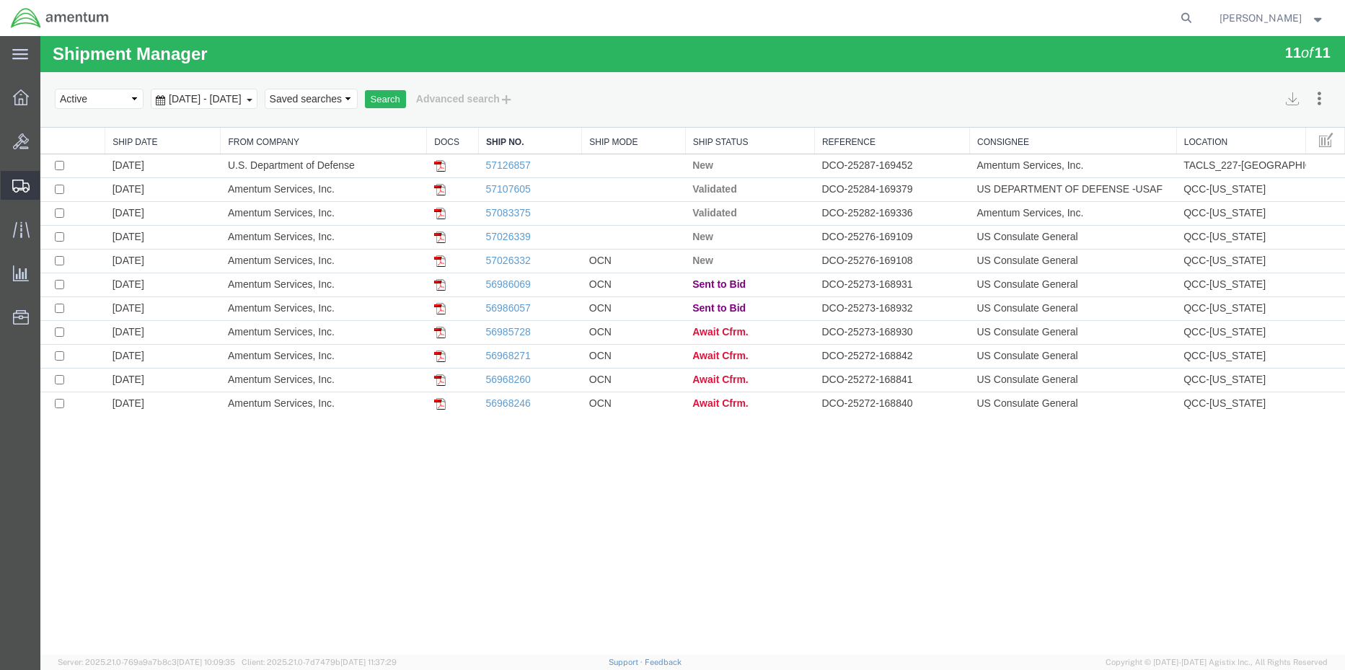
click at [0, 0] on span "Shipment Manager" at bounding box center [0, 0] width 0 height 0
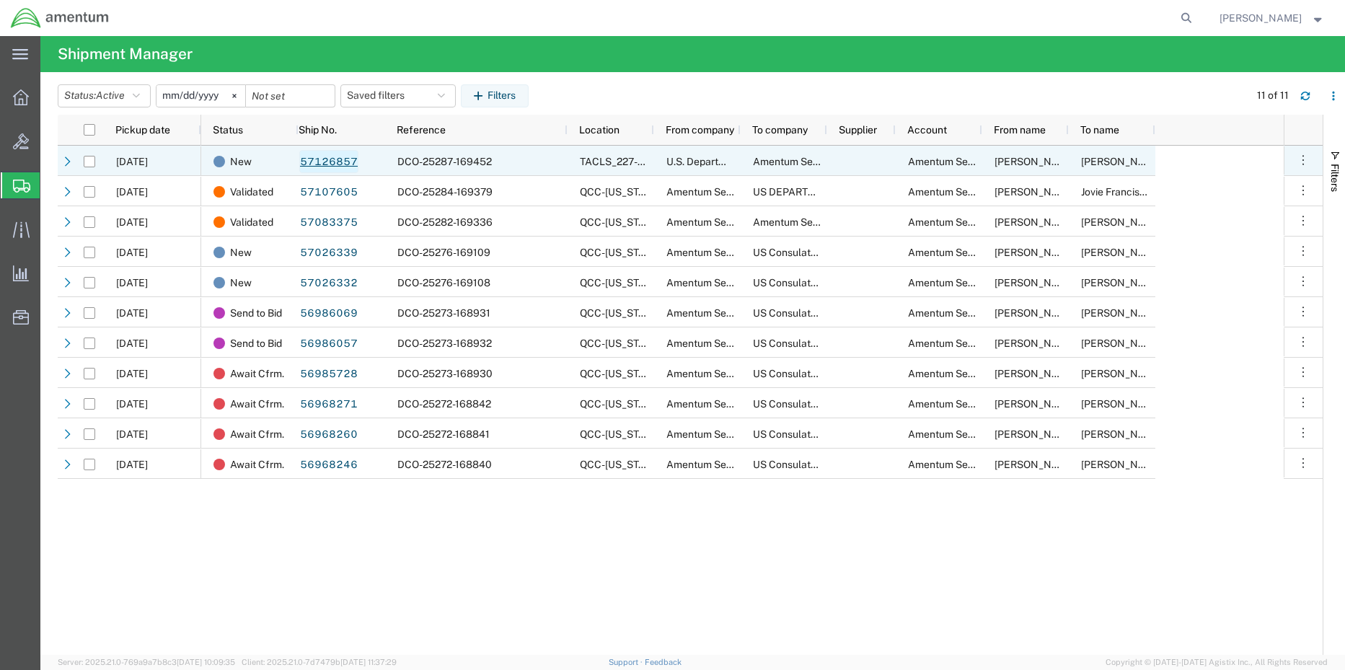
click at [337, 162] on link "57126857" at bounding box center [328, 161] width 59 height 23
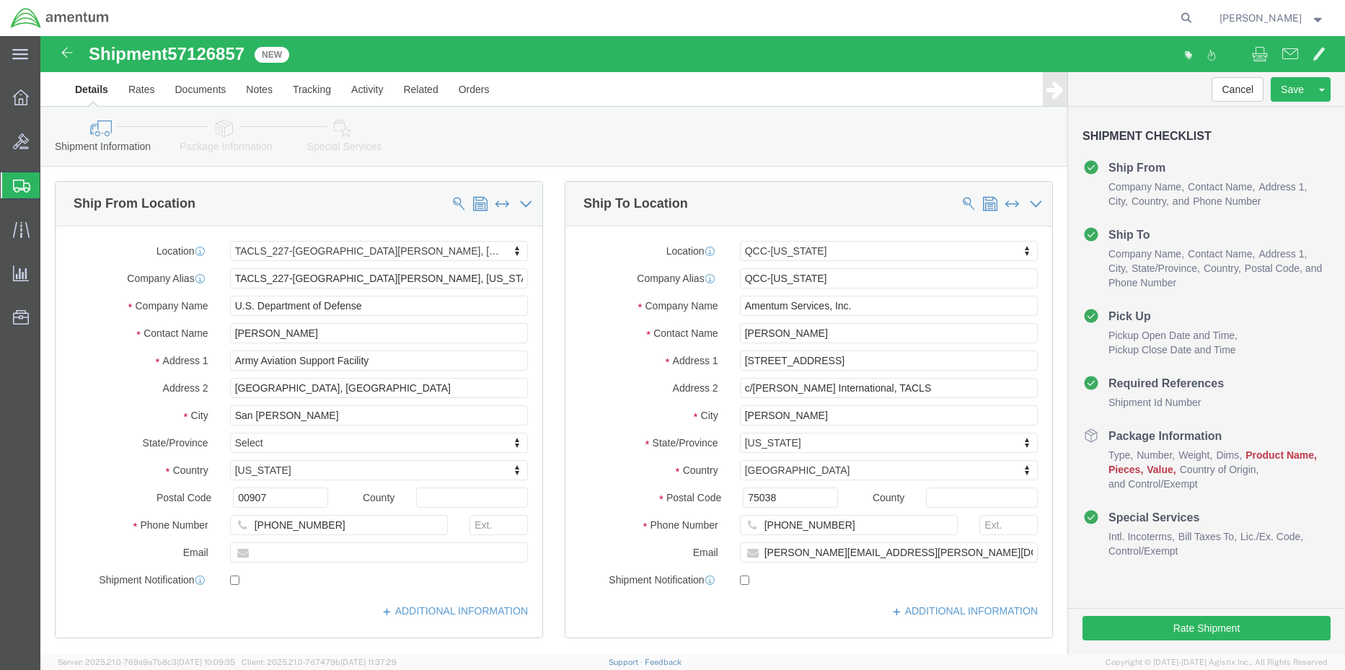
select select "42681"
select select "42668"
click icon
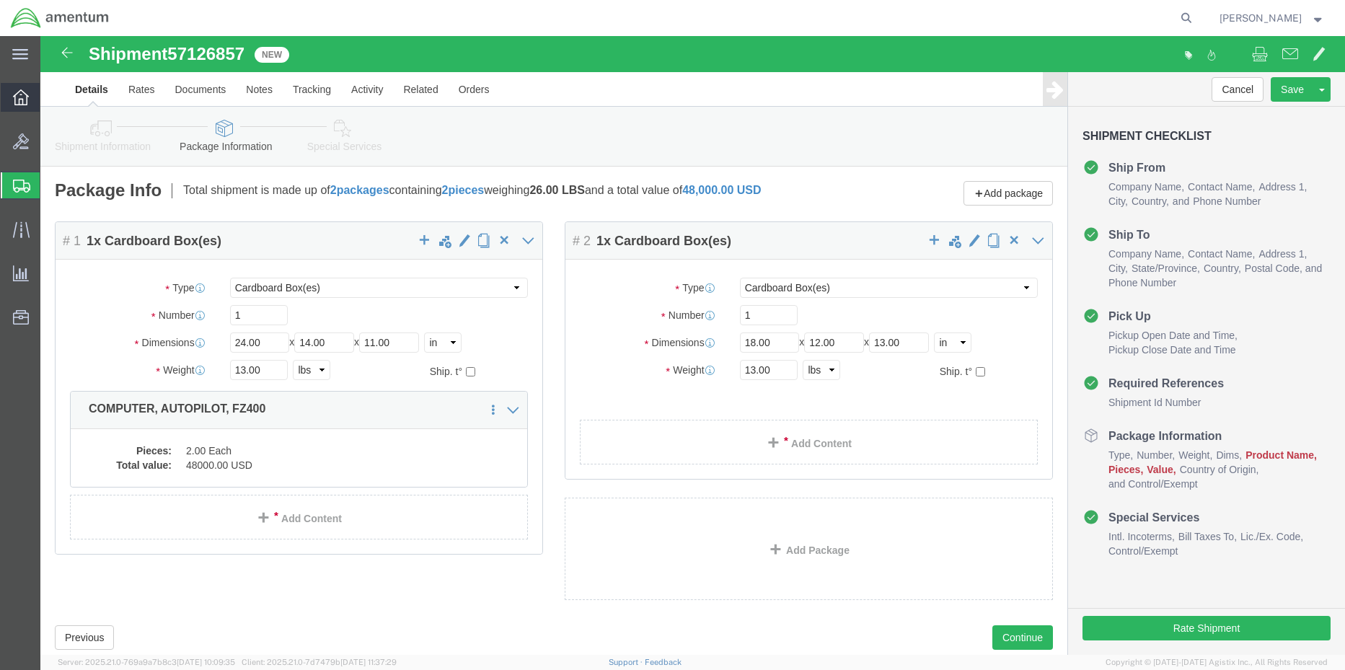
click at [22, 92] on icon at bounding box center [21, 97] width 16 height 16
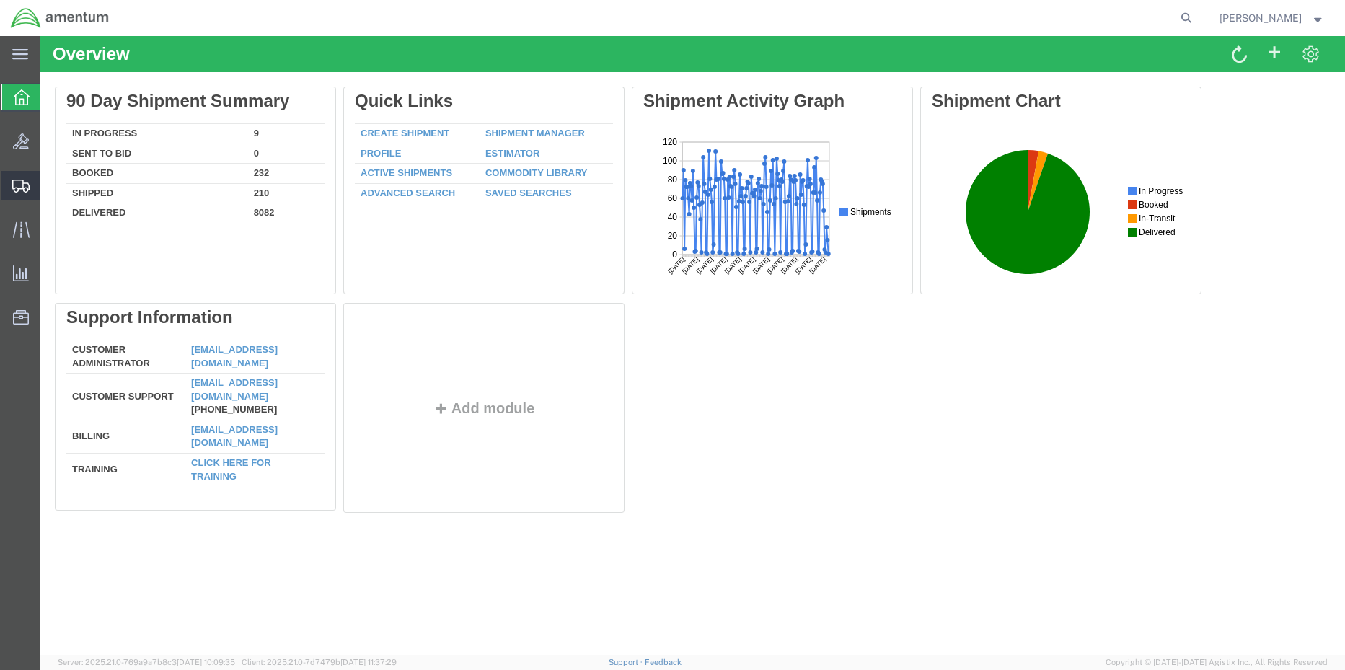
click at [0, 0] on span "Shipment Manager" at bounding box center [0, 0] width 0 height 0
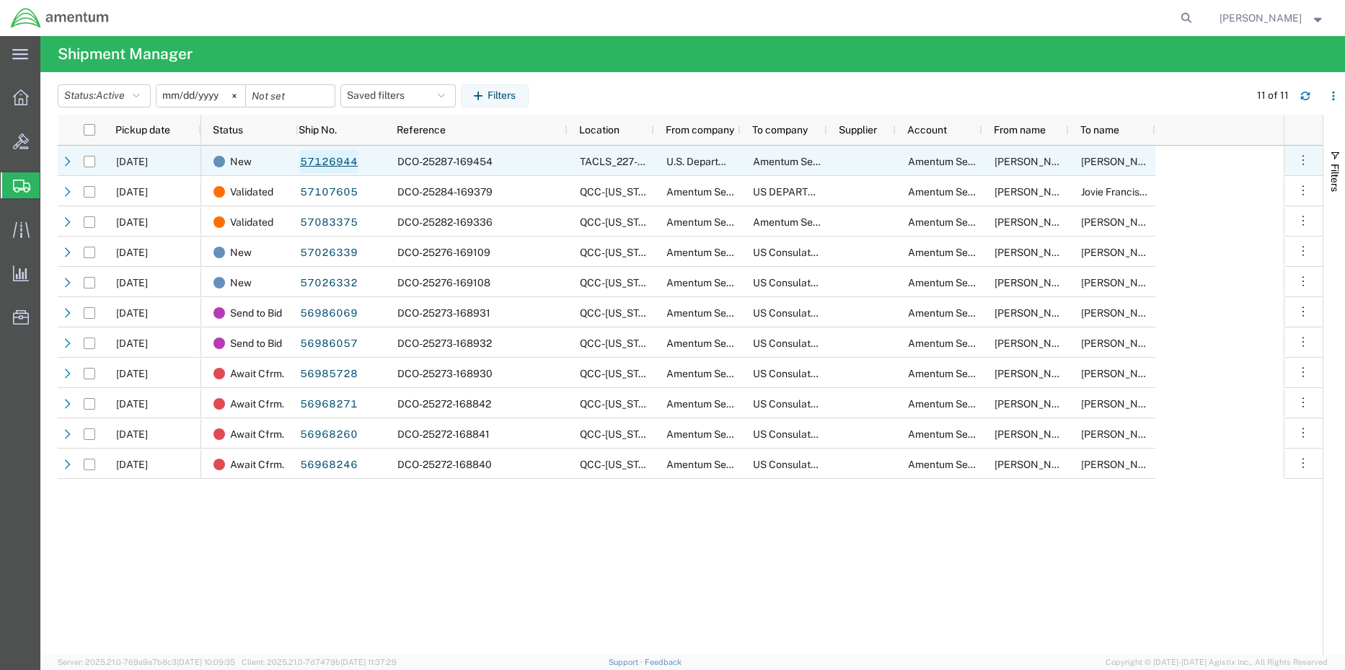
click at [332, 165] on link "57126944" at bounding box center [328, 161] width 59 height 23
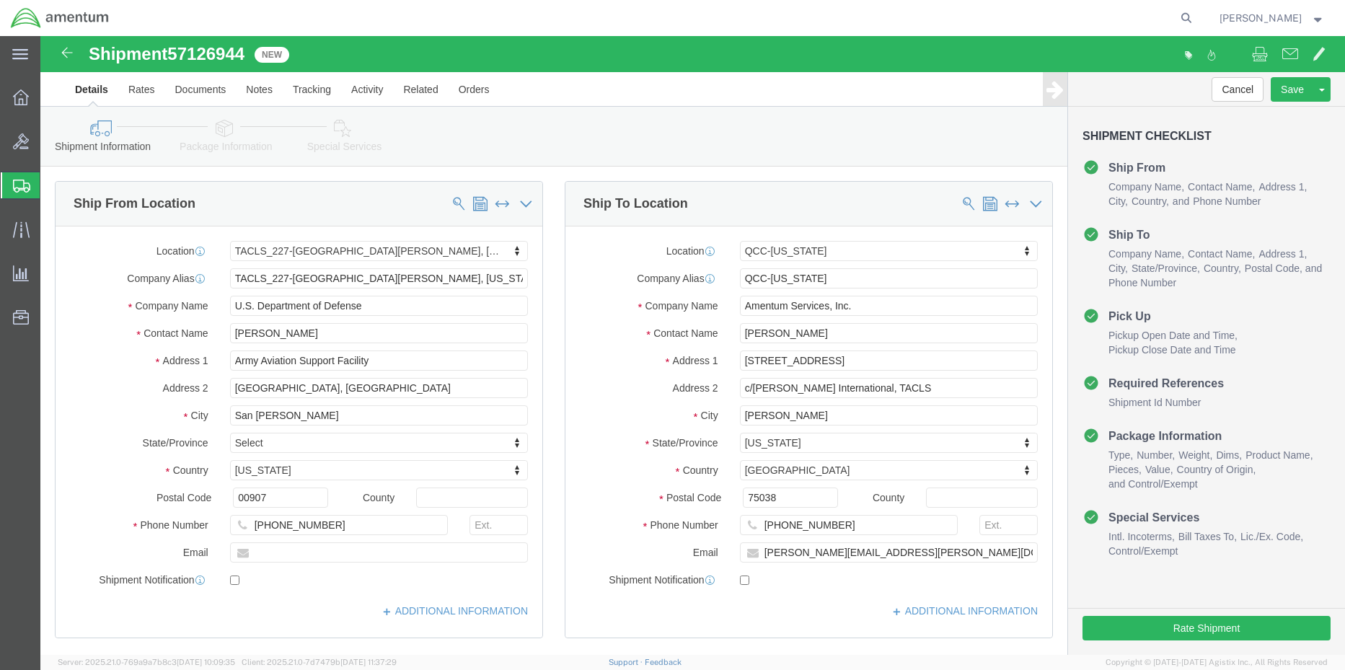
select select "42681"
select select "42668"
click link "Special Services"
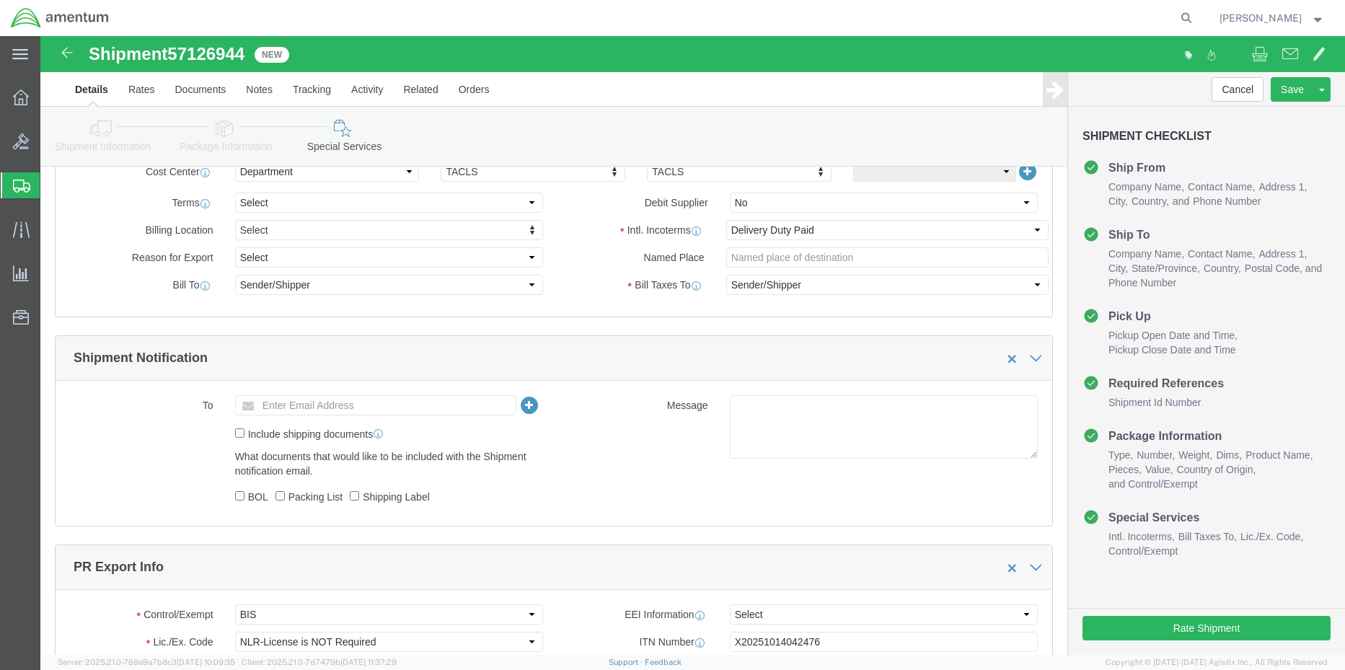
scroll to position [938, 0]
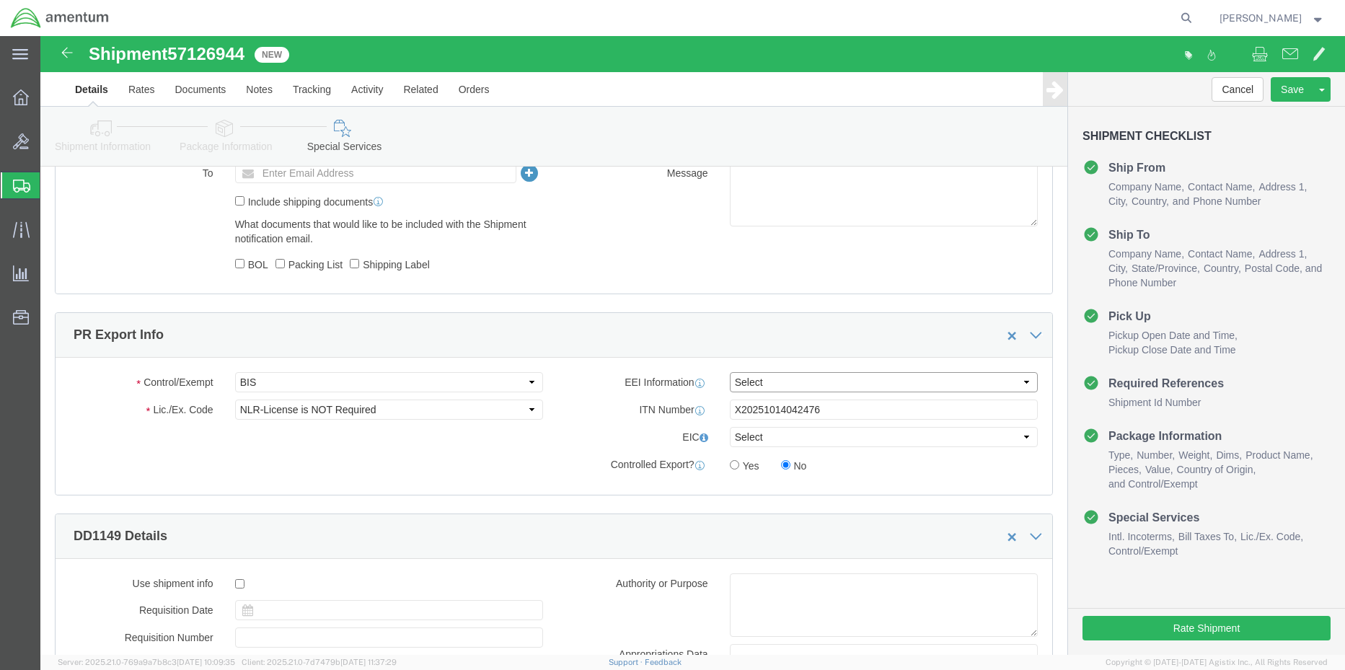
click select "Select AES-Direct EEI Carrier File EEI EEI Exempt"
select select "AESD"
click select "Select AES-Direct EEI Carrier File EEI EEI Exempt"
click button "Rate Shipment"
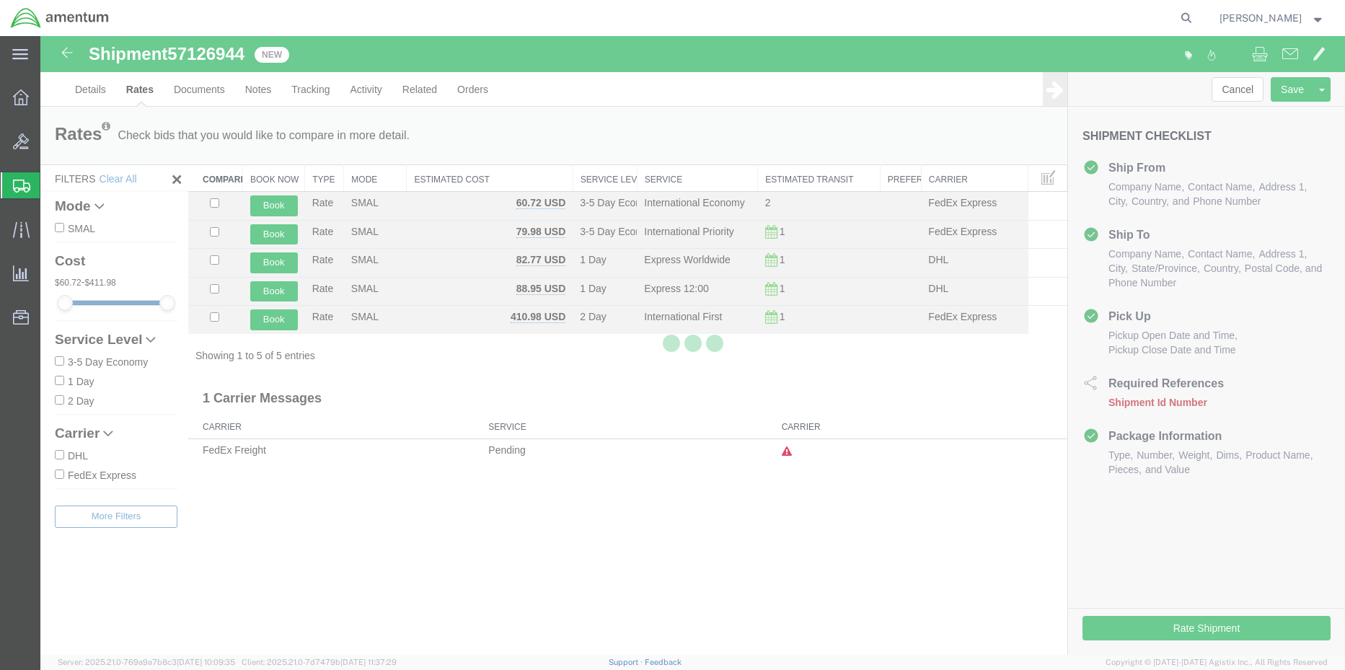
scroll to position [0, 0]
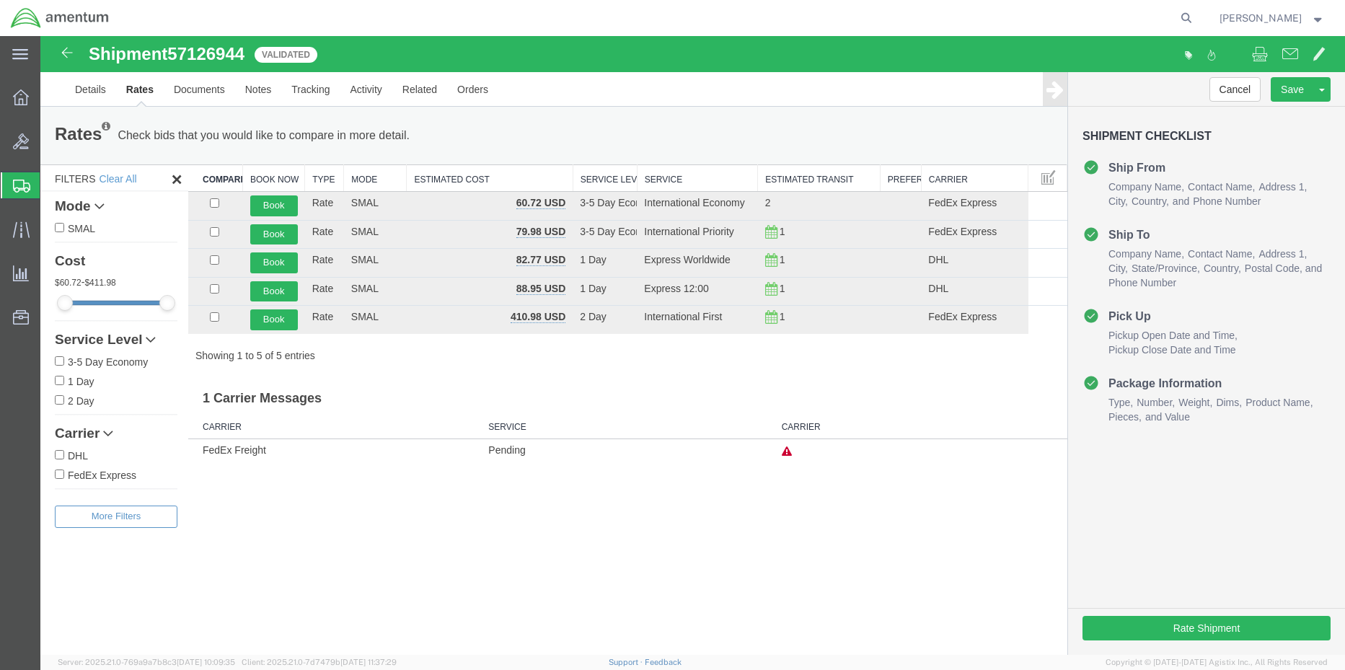
click at [59, 473] on input "FedEx Express" at bounding box center [59, 474] width 9 height 9
checkbox input "true"
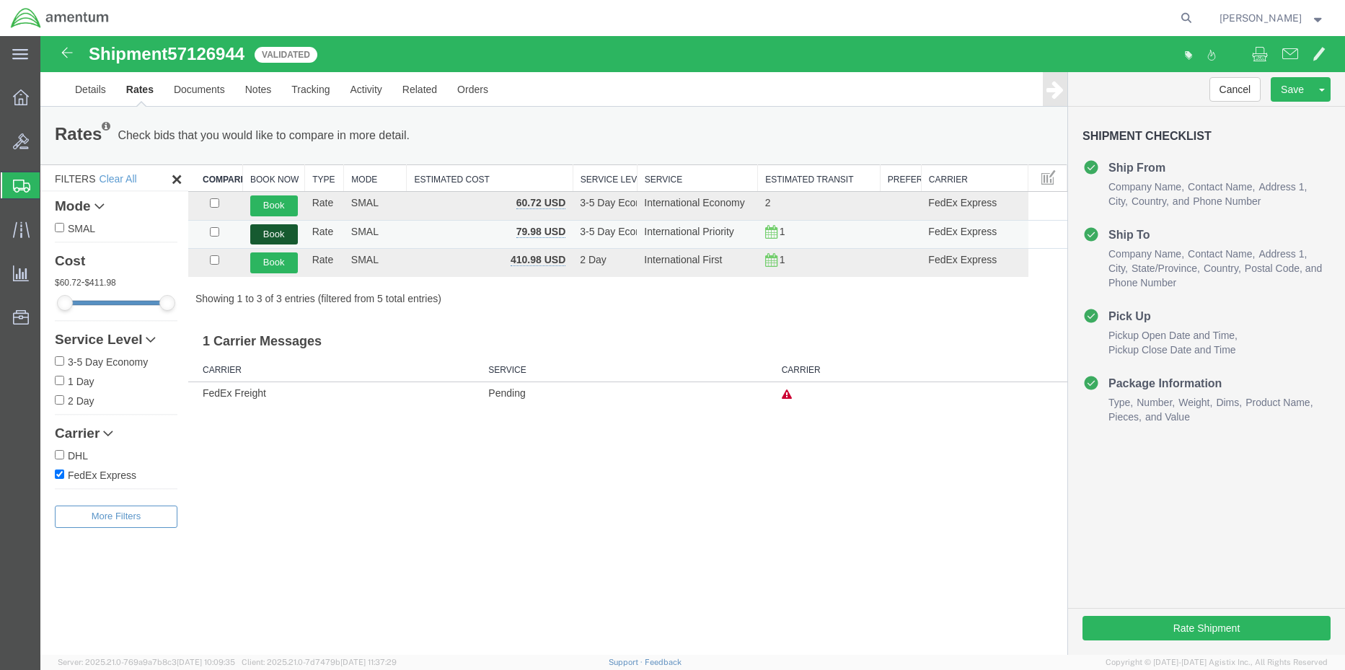
click at [266, 239] on button "Book" at bounding box center [274, 234] width 48 height 21
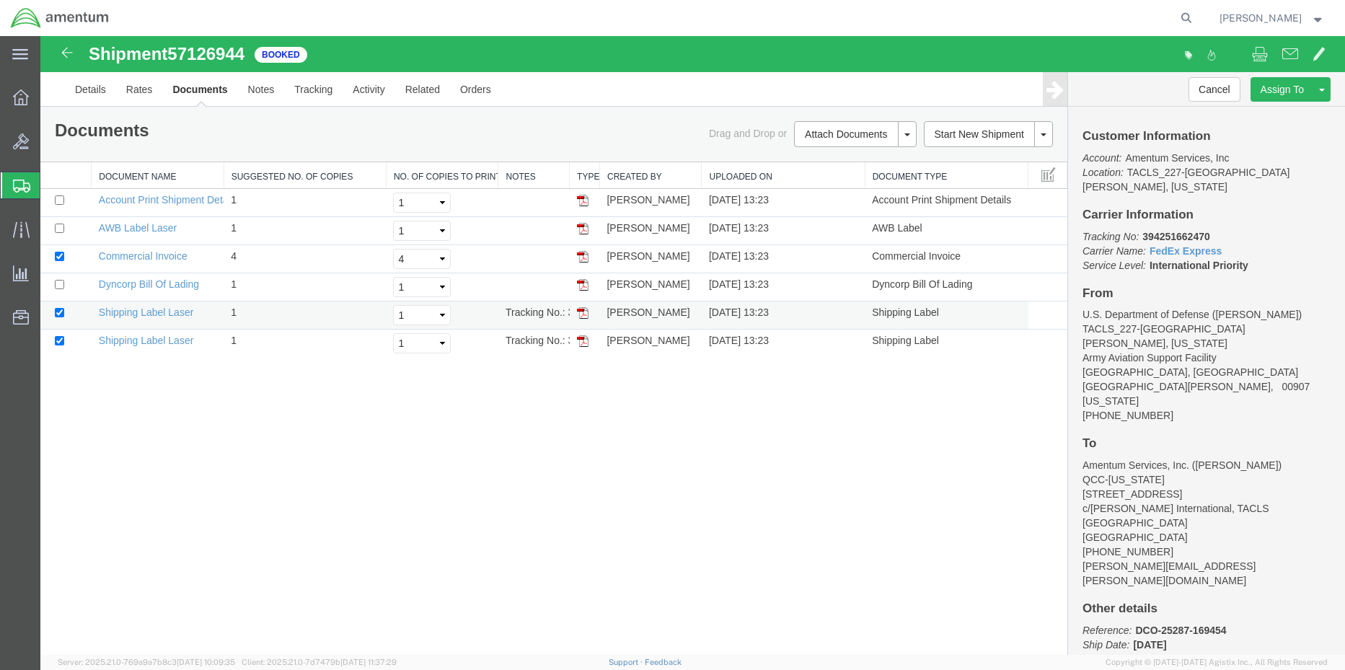
drag, startPoint x: 581, startPoint y: 312, endPoint x: 583, endPoint y: 320, distance: 8.8
click at [582, 312] on img at bounding box center [583, 313] width 12 height 12
click at [584, 344] on img at bounding box center [583, 341] width 12 height 12
click at [582, 230] on img at bounding box center [583, 229] width 12 height 12
